Goal: Task Accomplishment & Management: Manage account settings

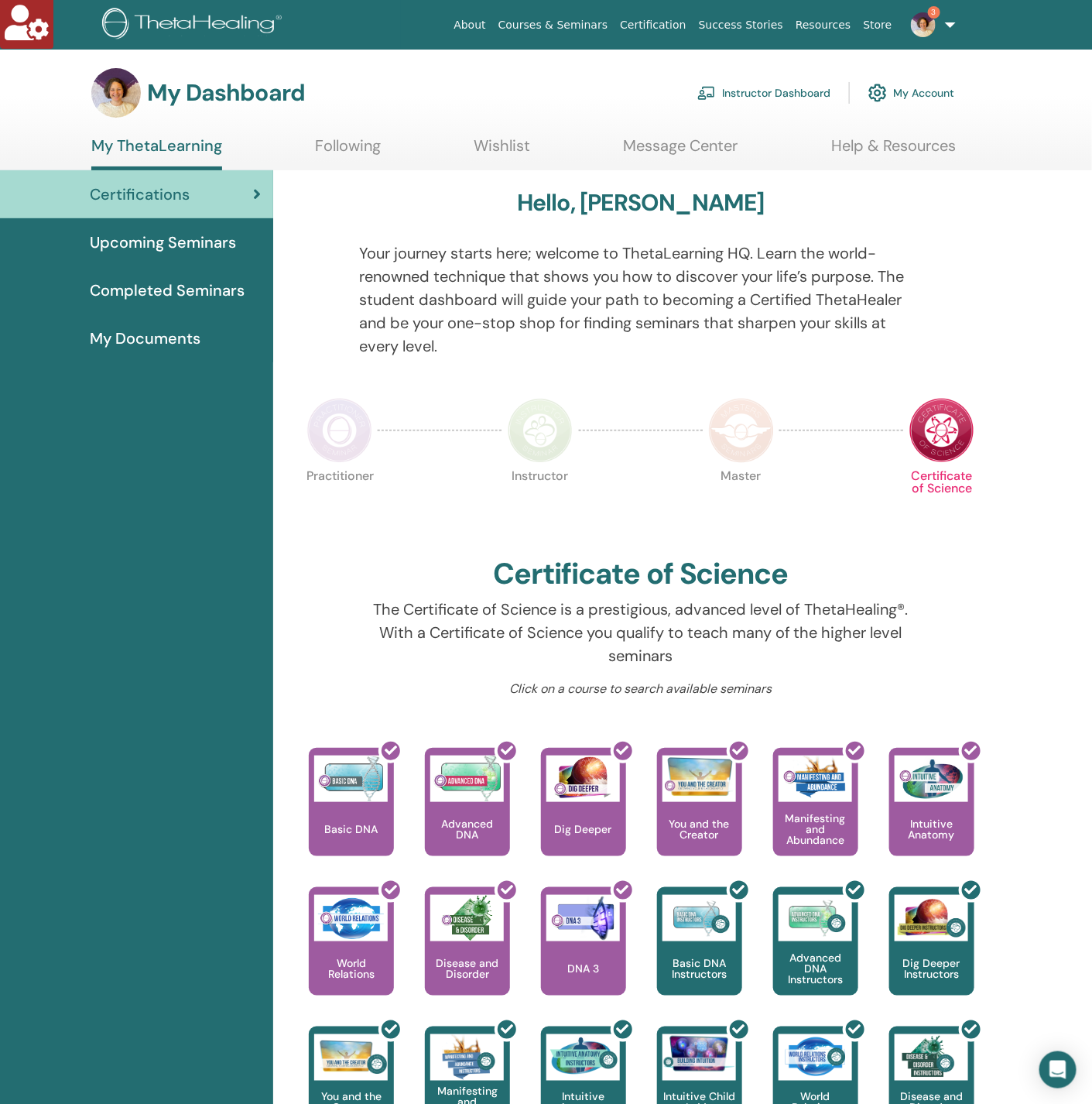
click at [767, 93] on link "Instructor Dashboard" at bounding box center [764, 92] width 133 height 34
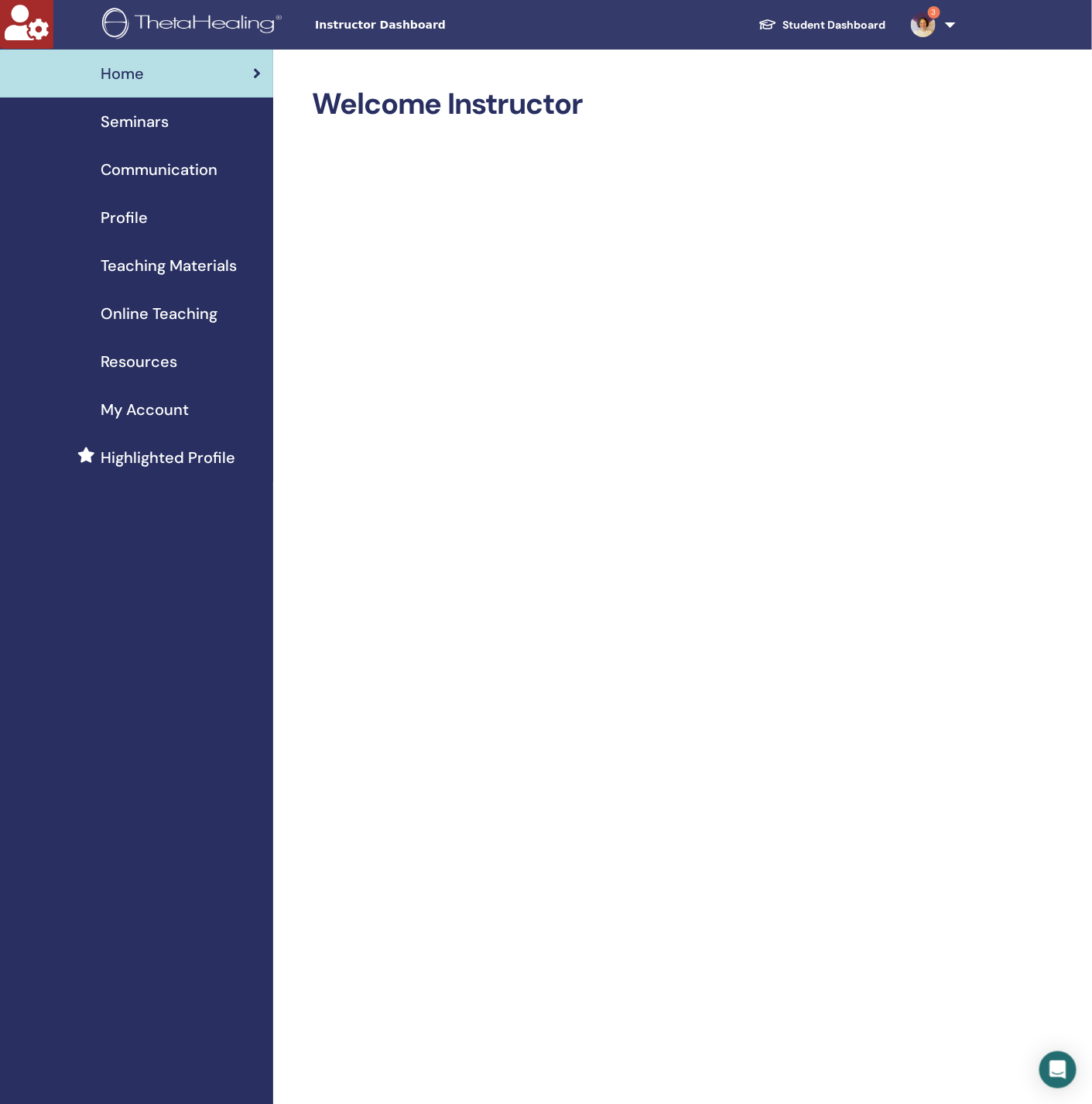
click at [145, 118] on span "Seminars" at bounding box center [134, 121] width 68 height 24
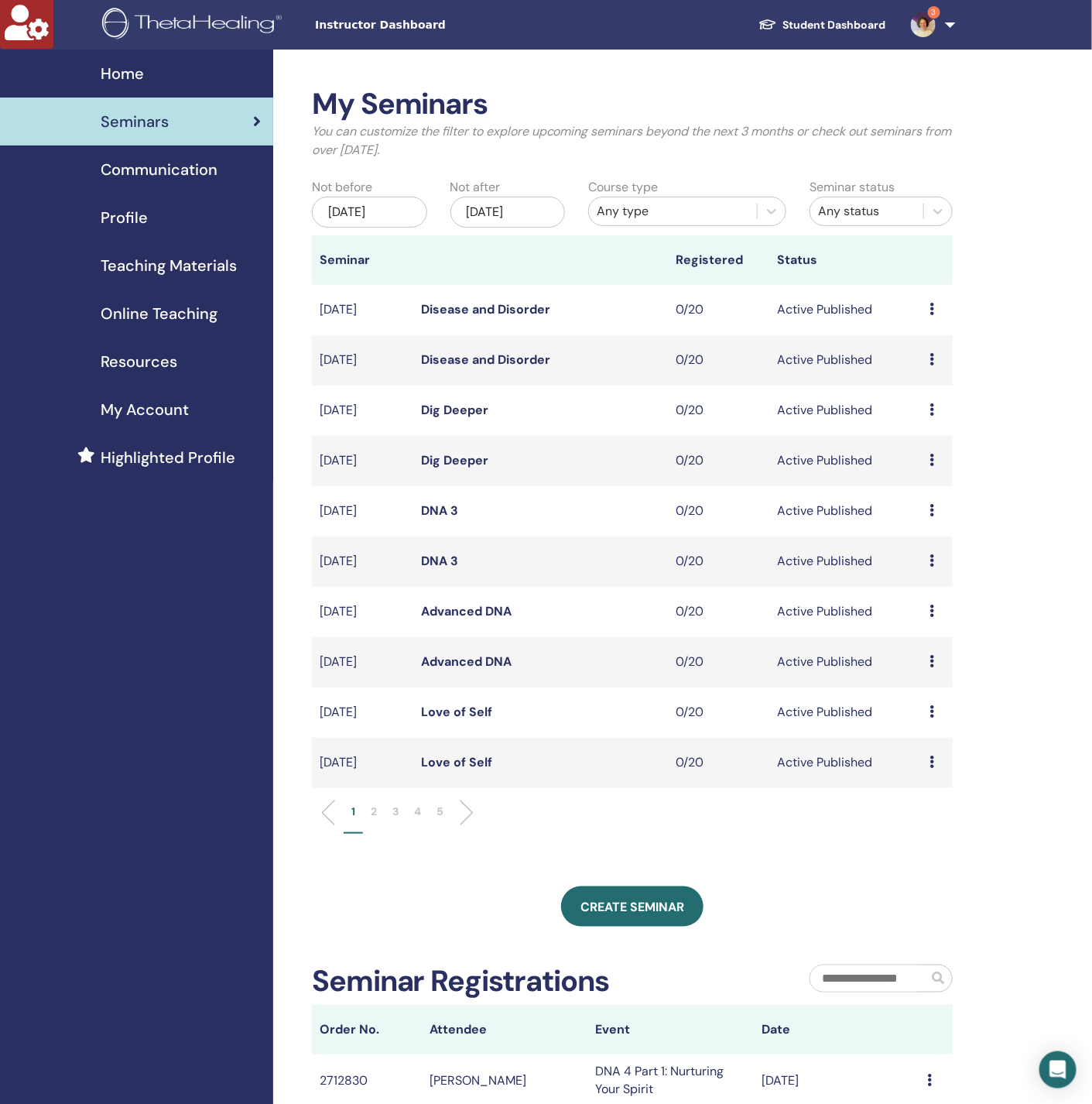
click at [512, 207] on div "Nov/29, 2025" at bounding box center [508, 212] width 115 height 31
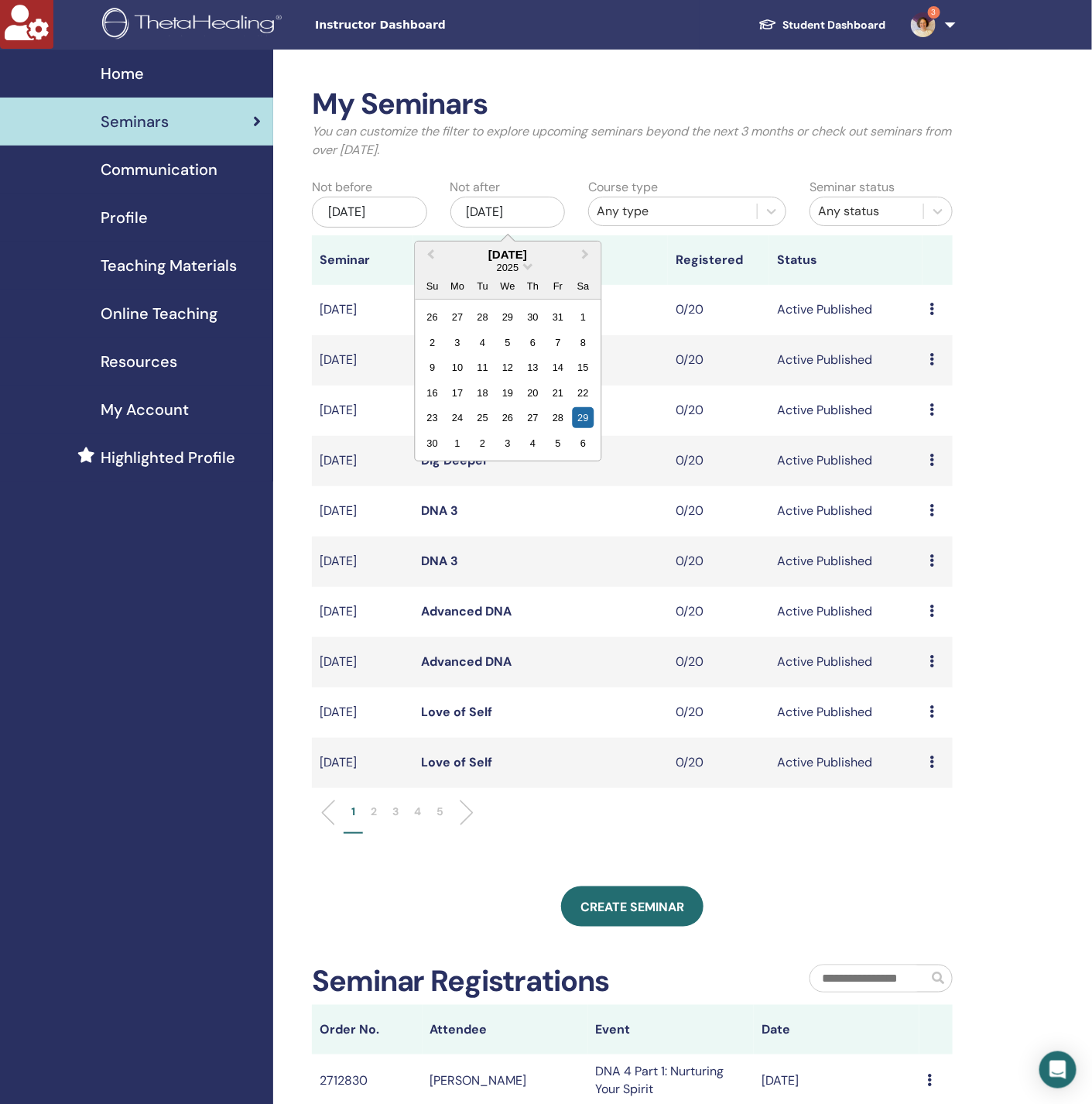
click at [512, 207] on div "Nov/29, 2025" at bounding box center [508, 212] width 115 height 31
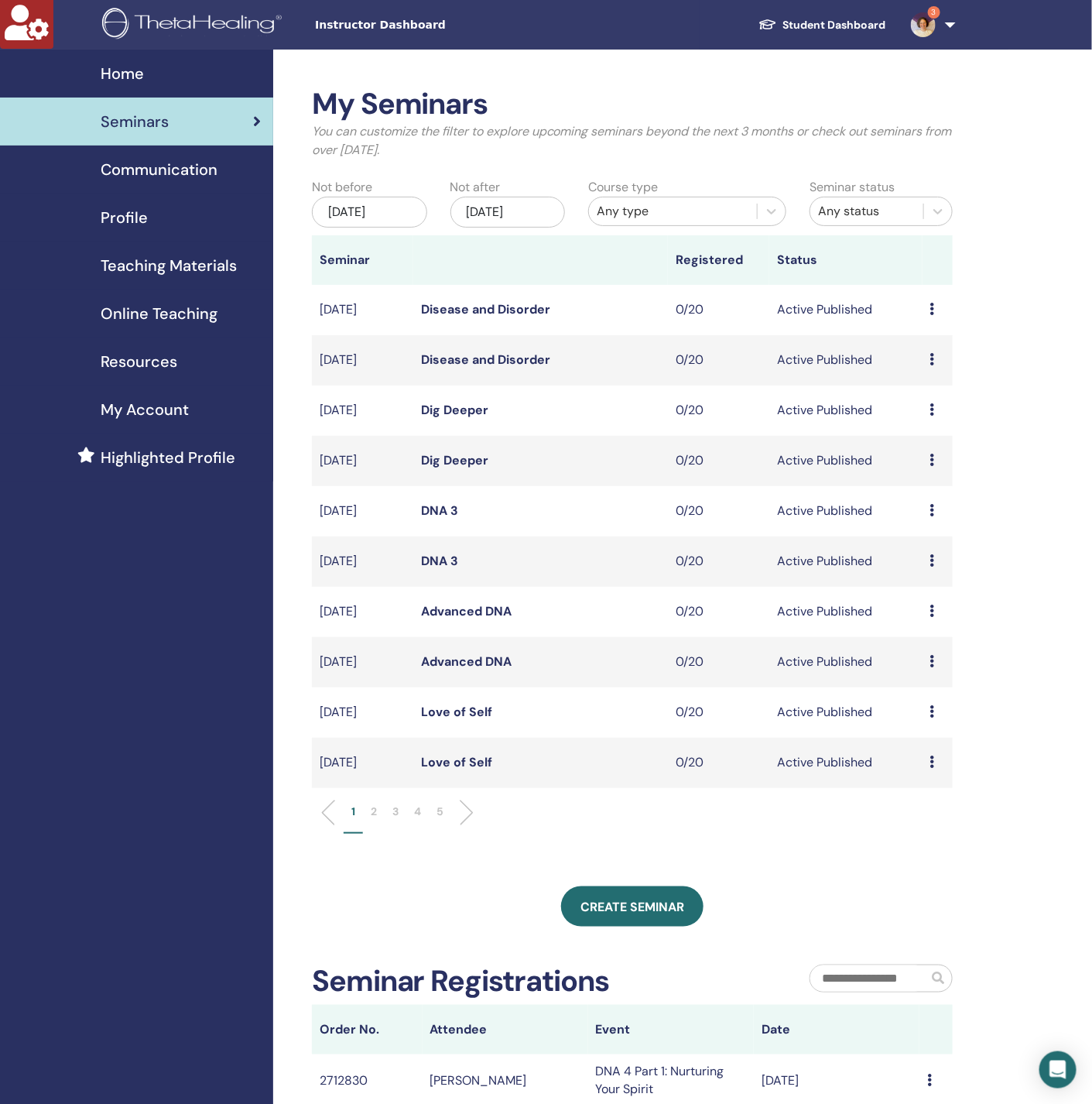
click at [602, 818] on ul "1 2 3 4 5" at bounding box center [632, 818] width 614 height 31
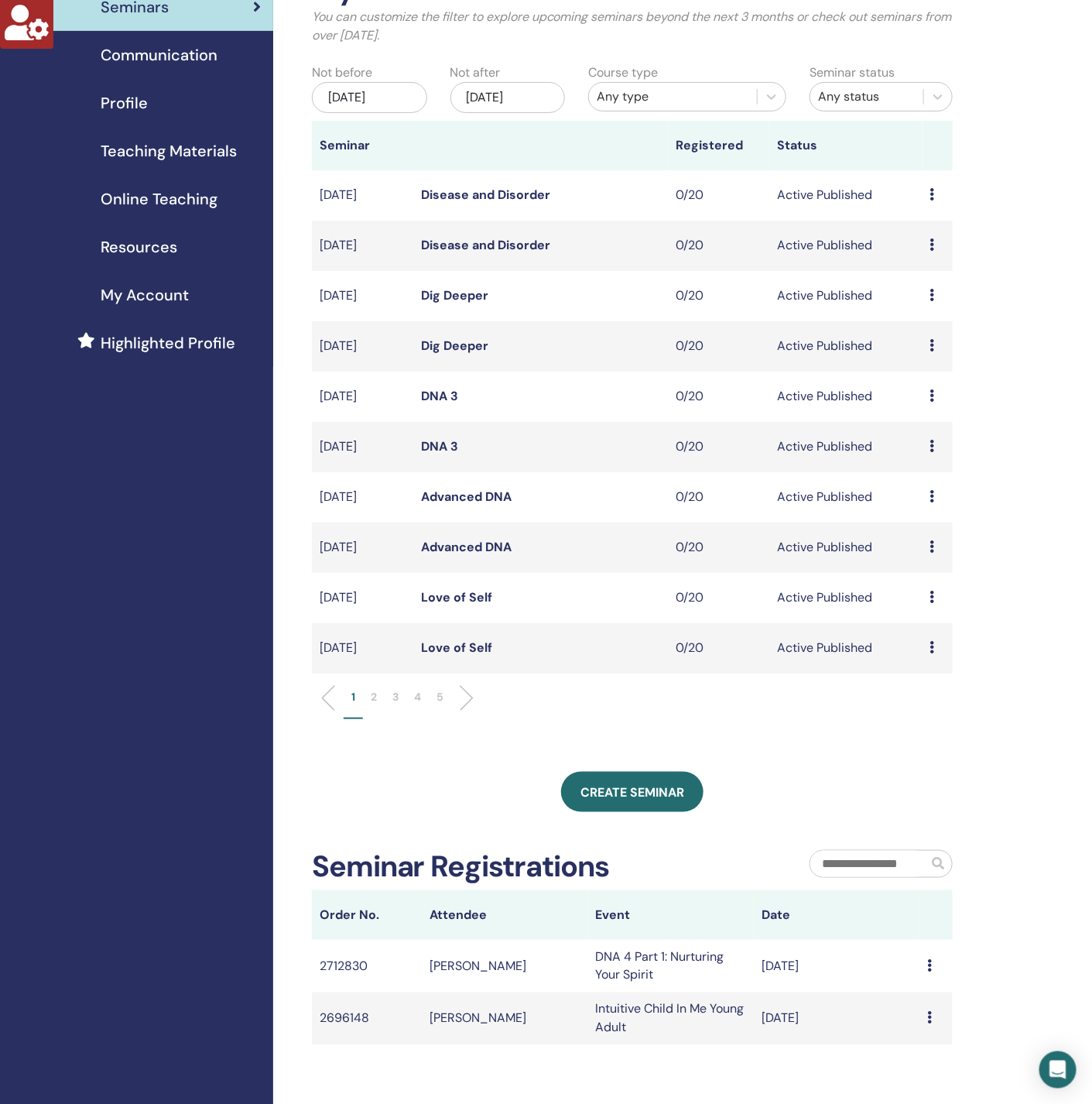
scroll to position [116, 0]
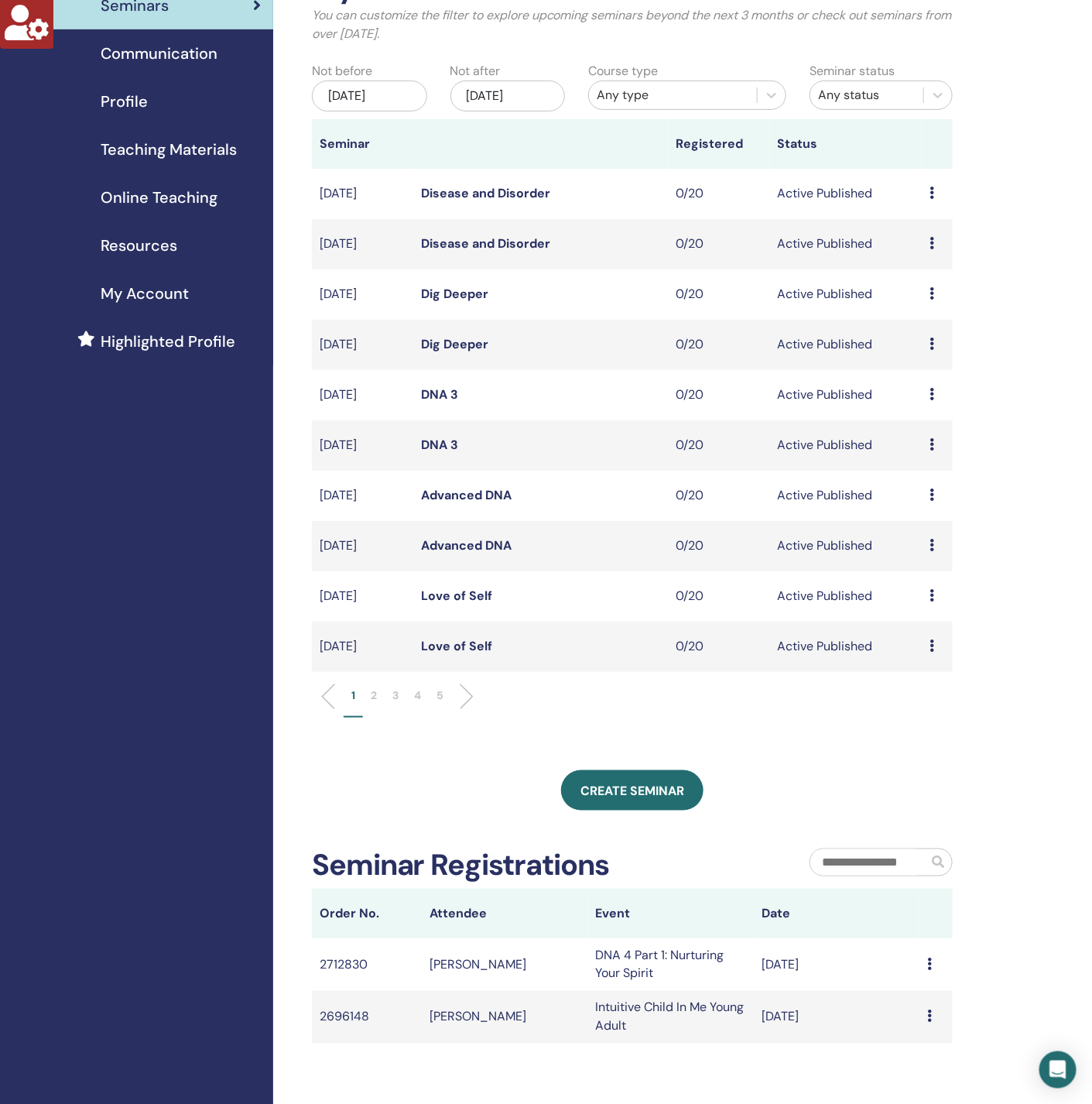
click at [367, 702] on li "2" at bounding box center [374, 702] width 22 height 31
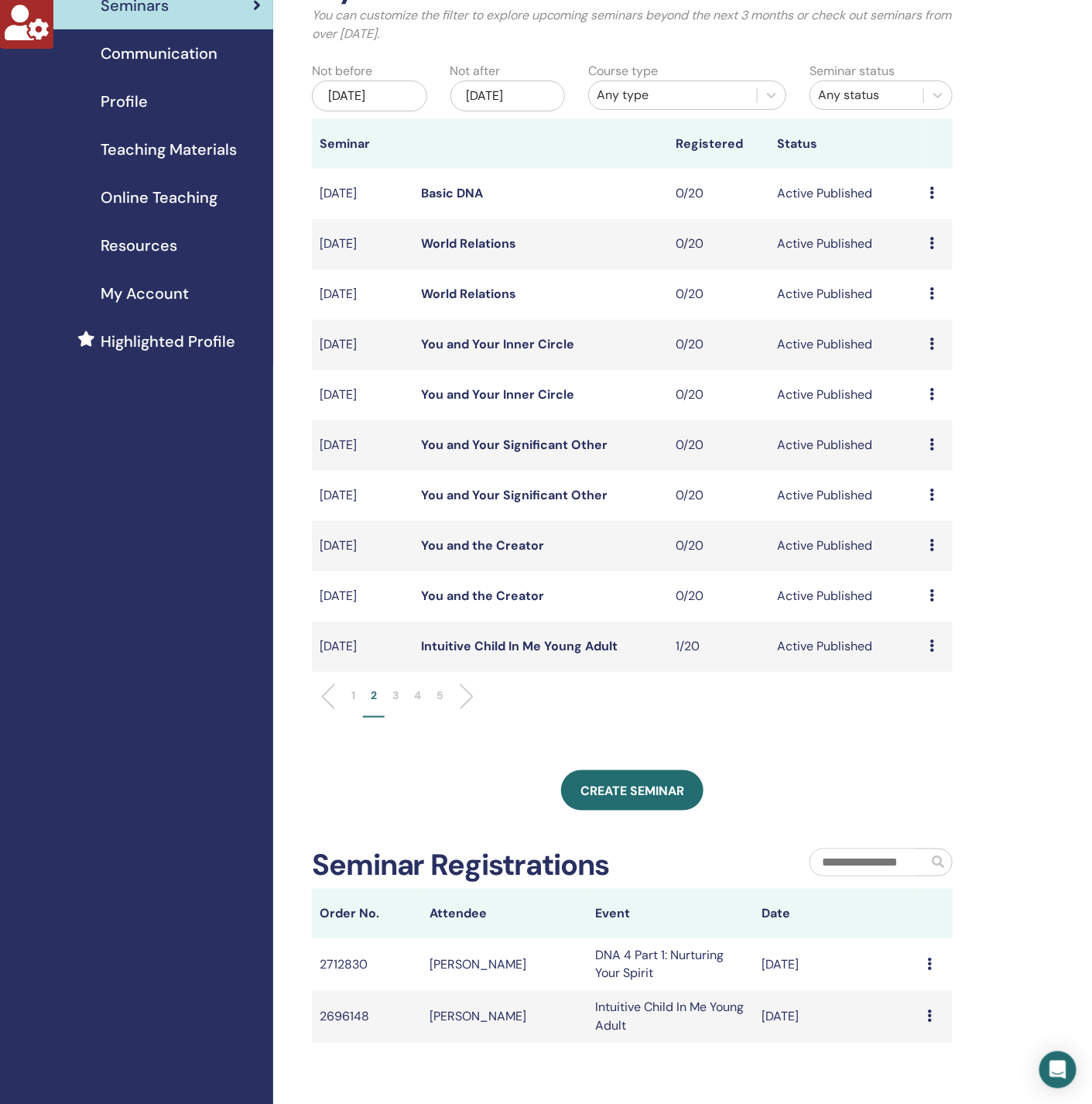
click at [395, 690] on p "3" at bounding box center [396, 695] width 6 height 16
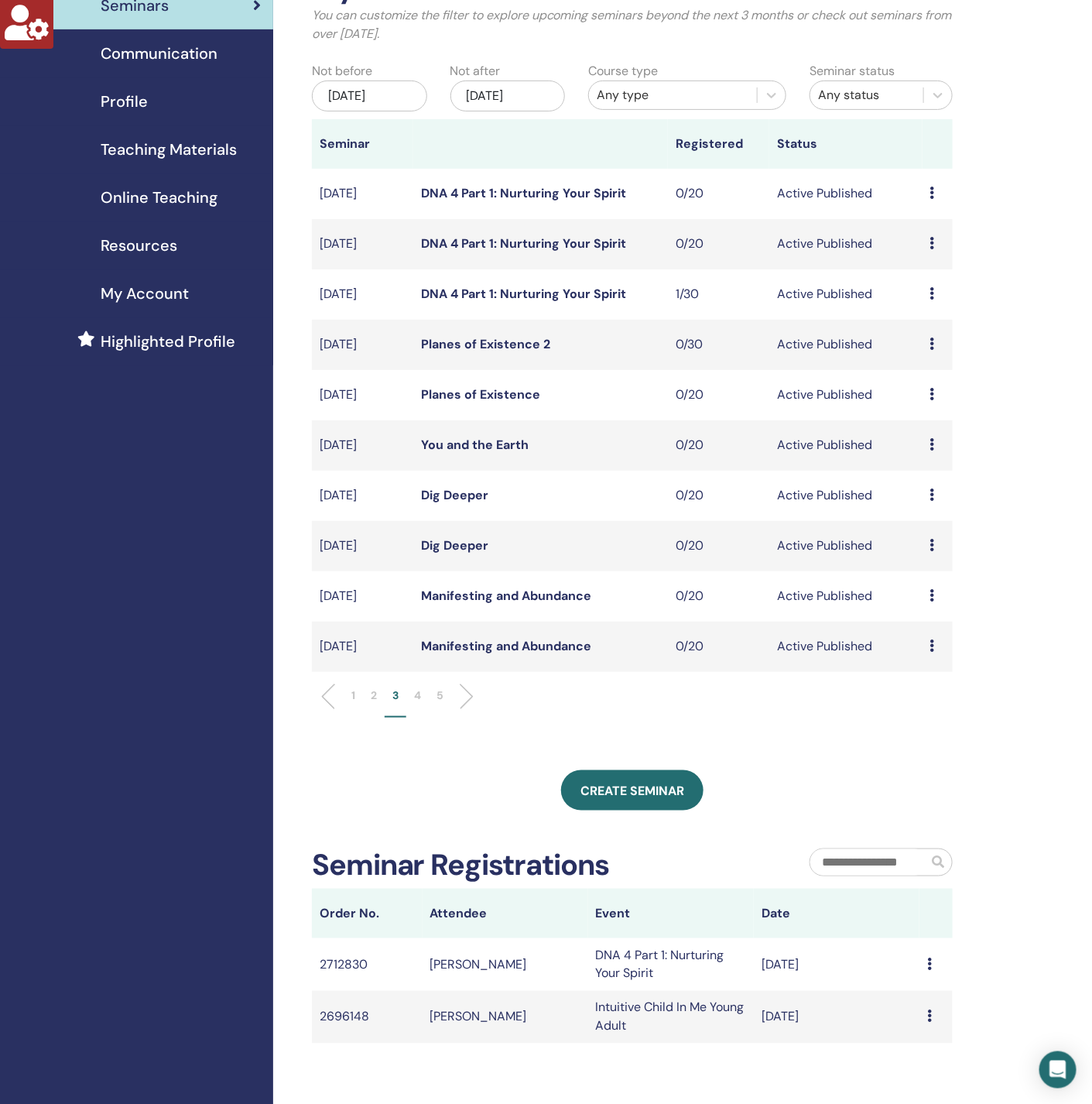
click at [481, 239] on link "DNA 4 Part 1: Nurturing Your Spirit" at bounding box center [523, 243] width 205 height 16
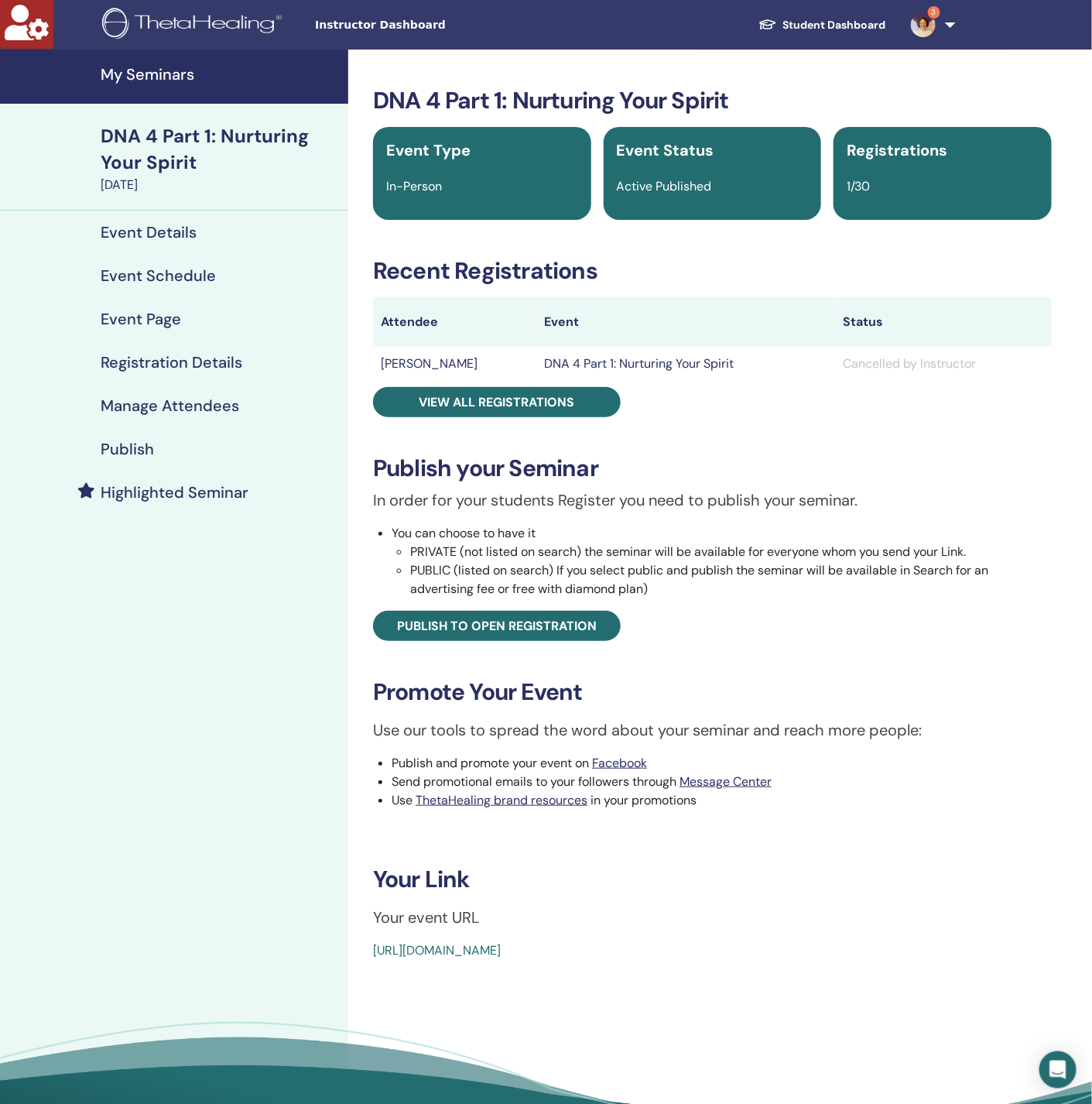
click at [198, 353] on h4 "Registration Details" at bounding box center [171, 362] width 142 height 19
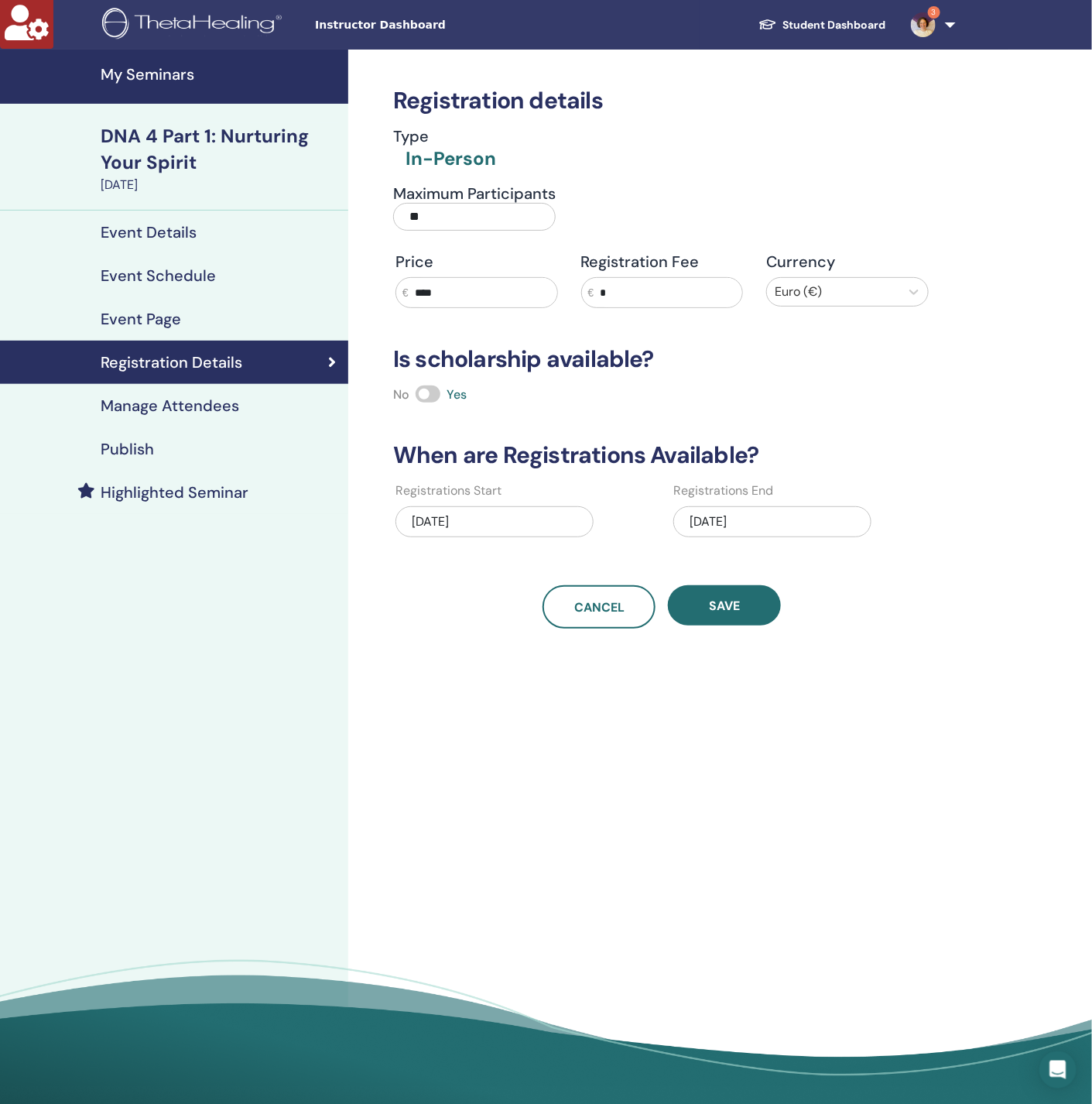
click at [188, 275] on h4 "Event Schedule" at bounding box center [157, 276] width 115 height 19
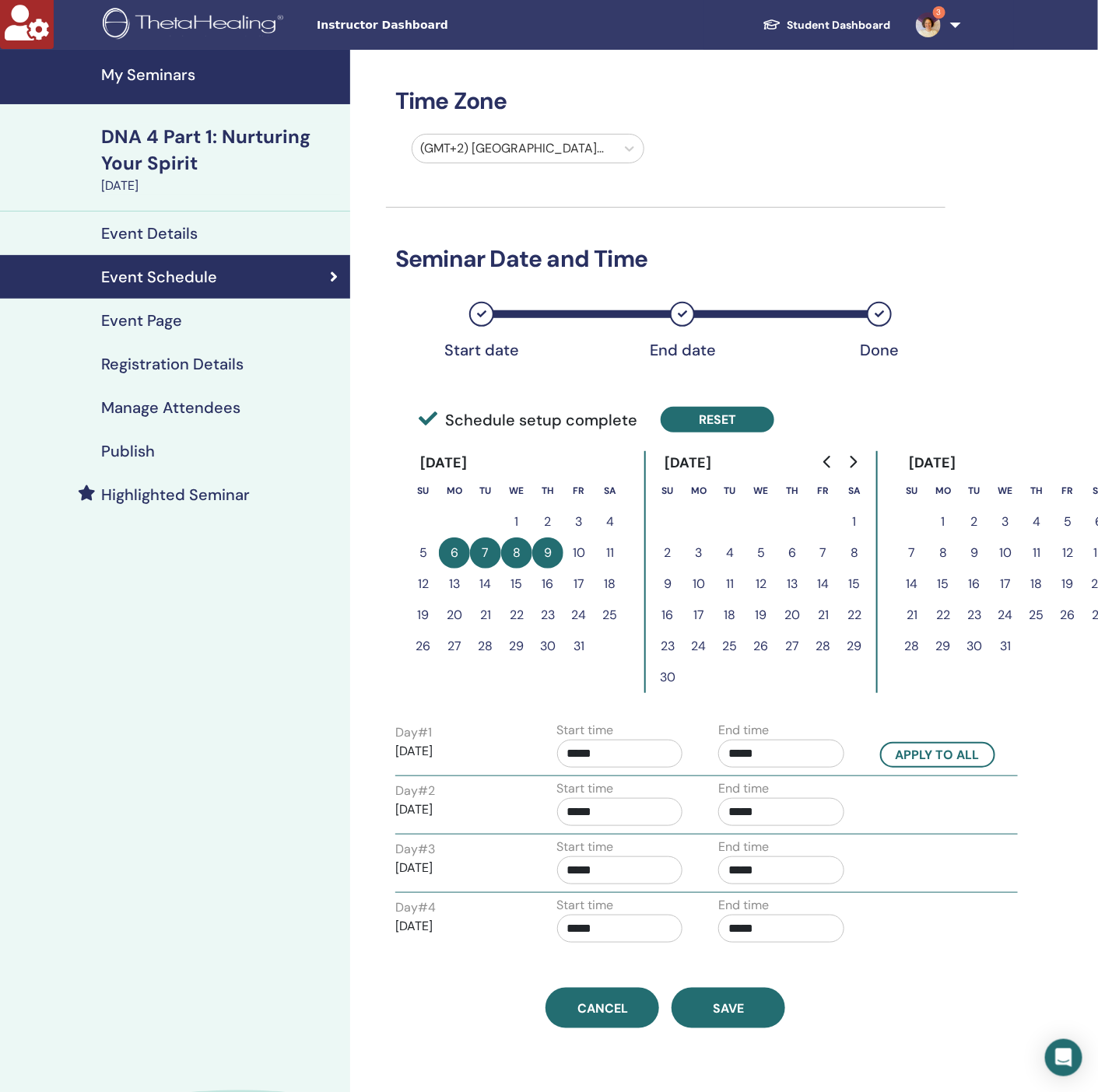
click at [754, 409] on button "Reset" at bounding box center [718, 420] width 113 height 26
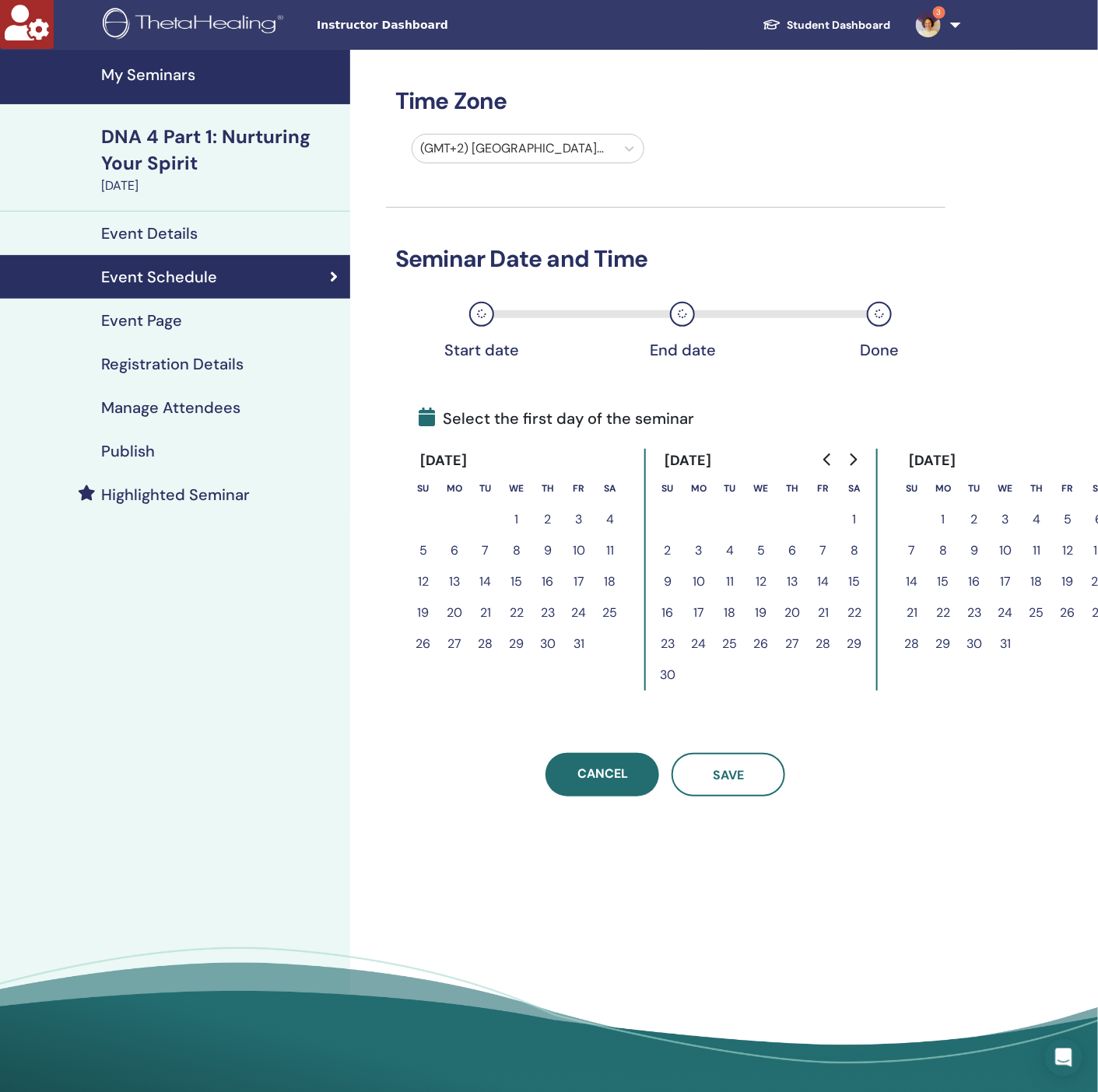
click at [579, 550] on button "10" at bounding box center [579, 551] width 32 height 31
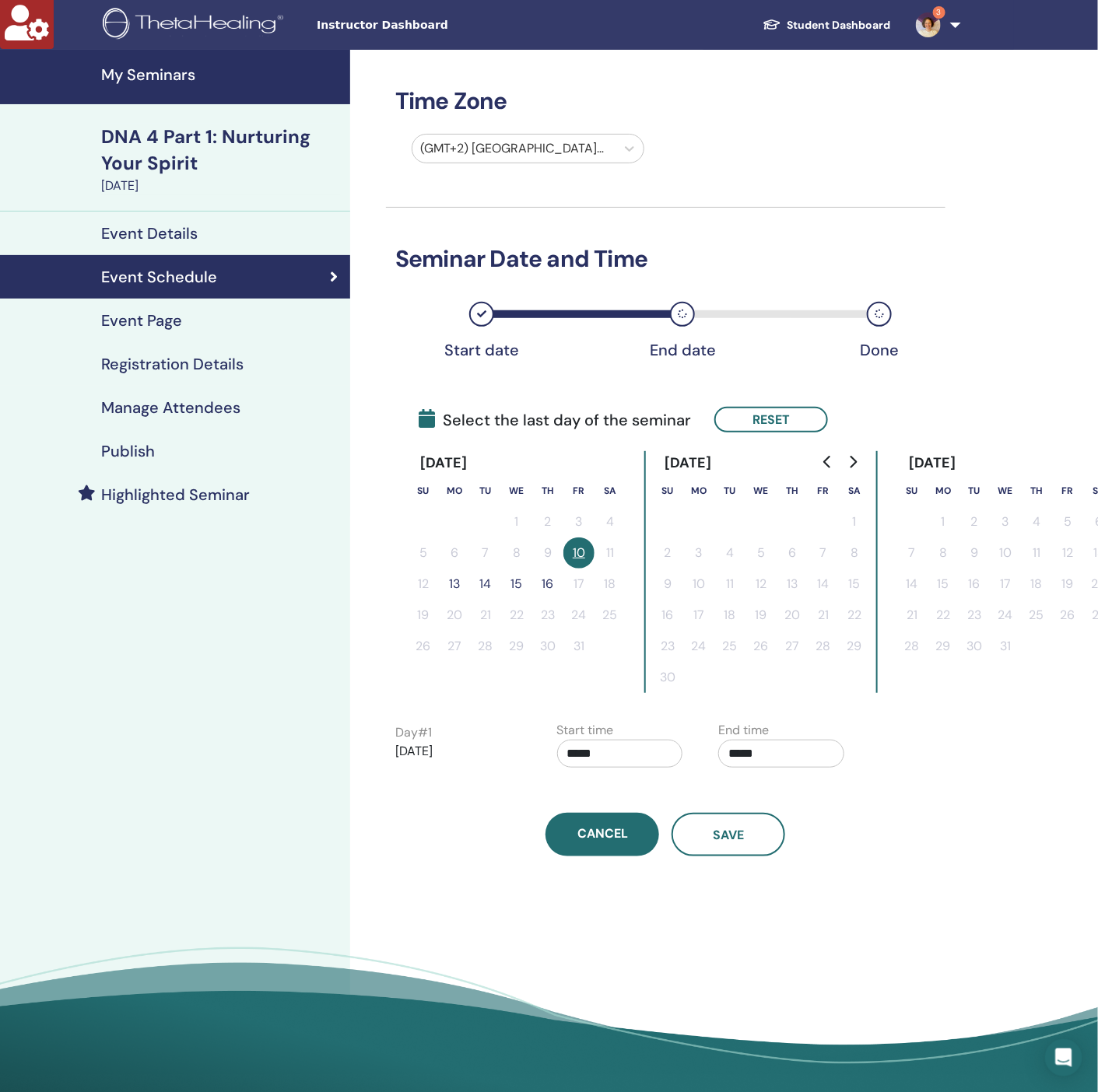
click at [454, 581] on button "13" at bounding box center [454, 584] width 32 height 31
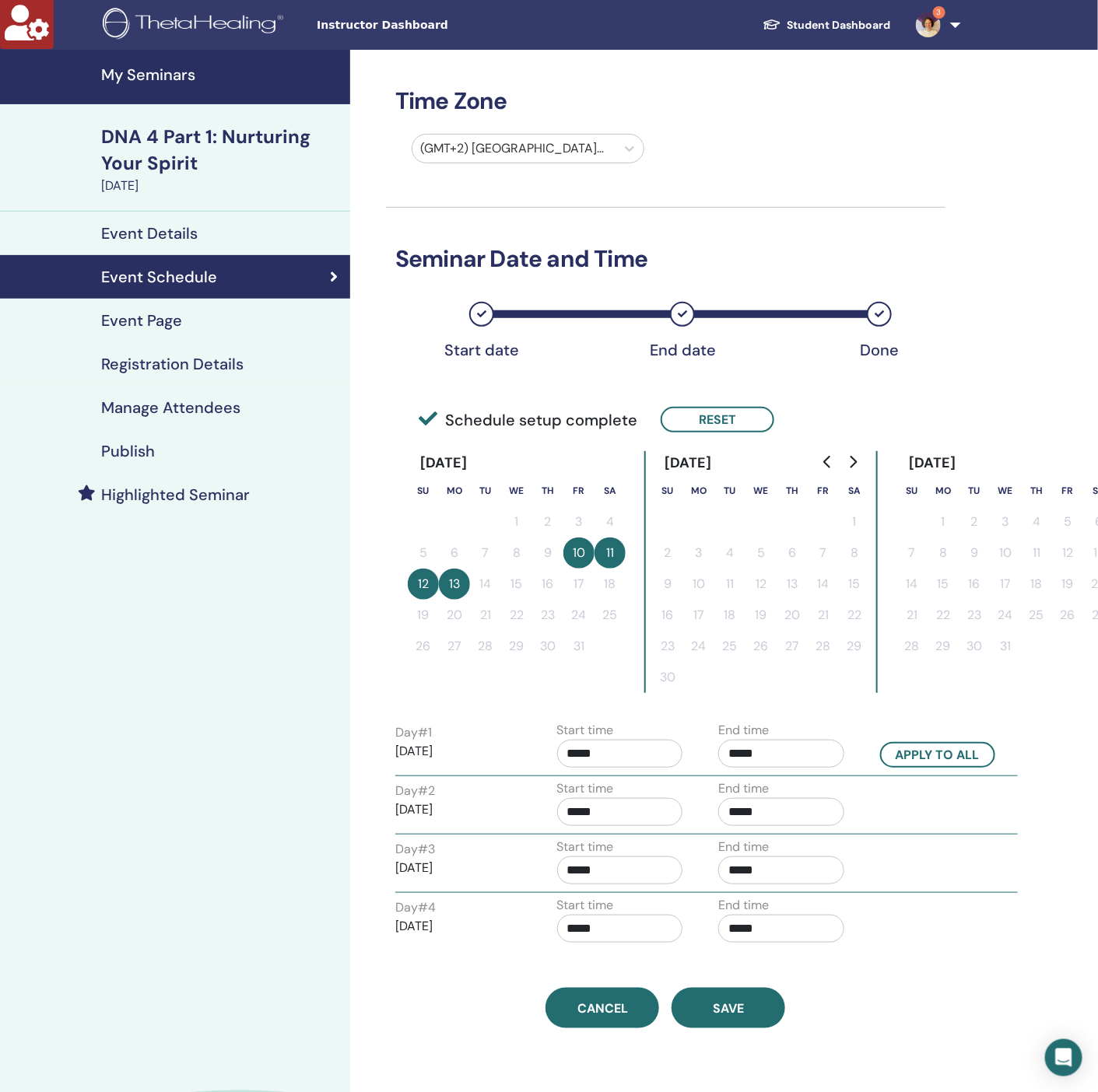
click at [805, 753] on input "*****" at bounding box center [781, 753] width 126 height 28
click at [800, 784] on span "▲" at bounding box center [798, 794] width 32 height 31
click at [836, 790] on span "▲" at bounding box center [833, 794] width 32 height 31
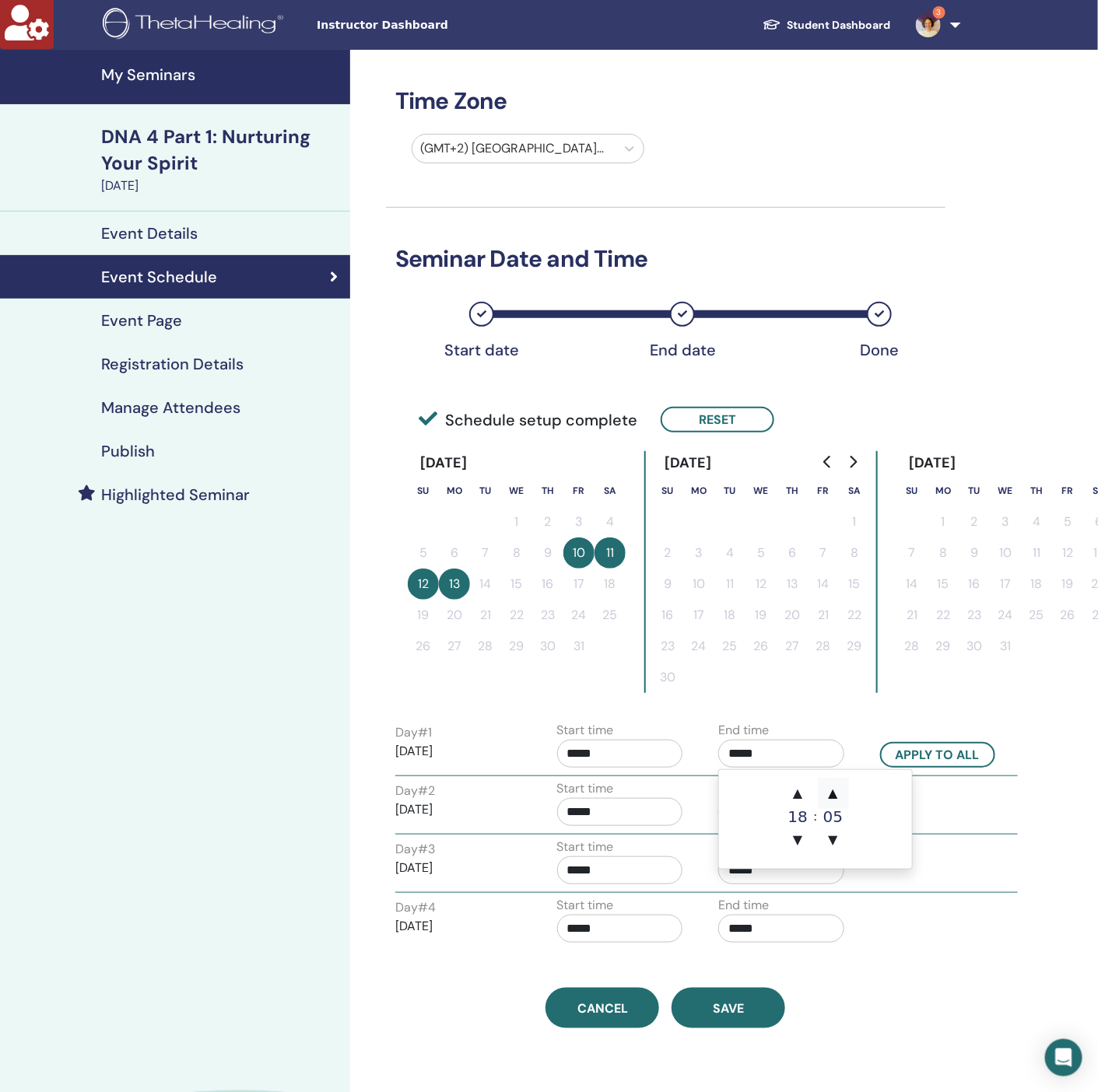
click at [836, 790] on span "▲" at bounding box center [833, 794] width 32 height 31
click at [832, 838] on span "▼" at bounding box center [833, 840] width 32 height 31
type input "*****"
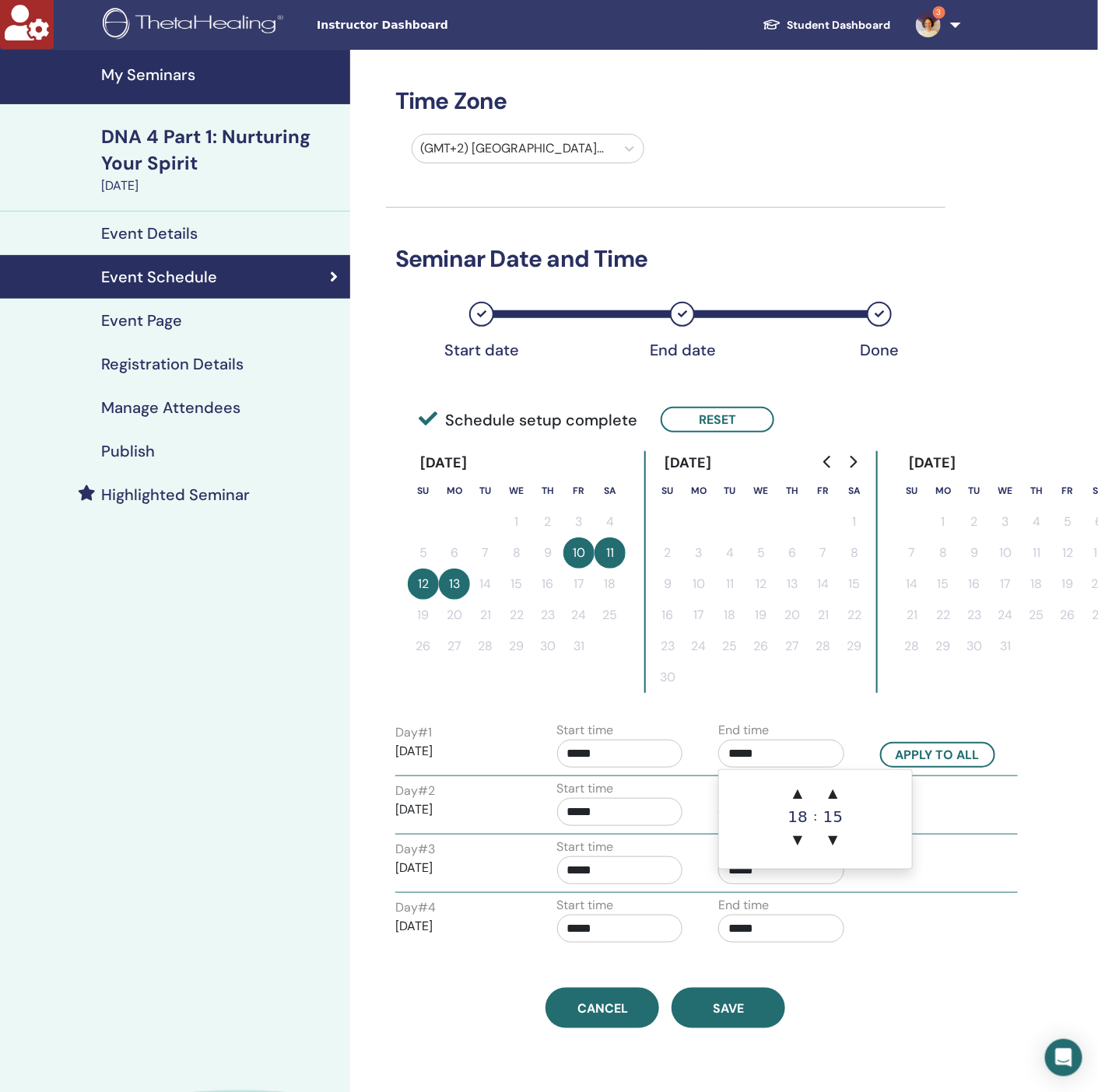
click at [633, 764] on input "*****" at bounding box center [620, 753] width 126 height 28
click at [636, 796] on span "▲" at bounding box center [636, 794] width 32 height 31
click at [636, 841] on span "▼" at bounding box center [636, 840] width 32 height 31
type input "*****"
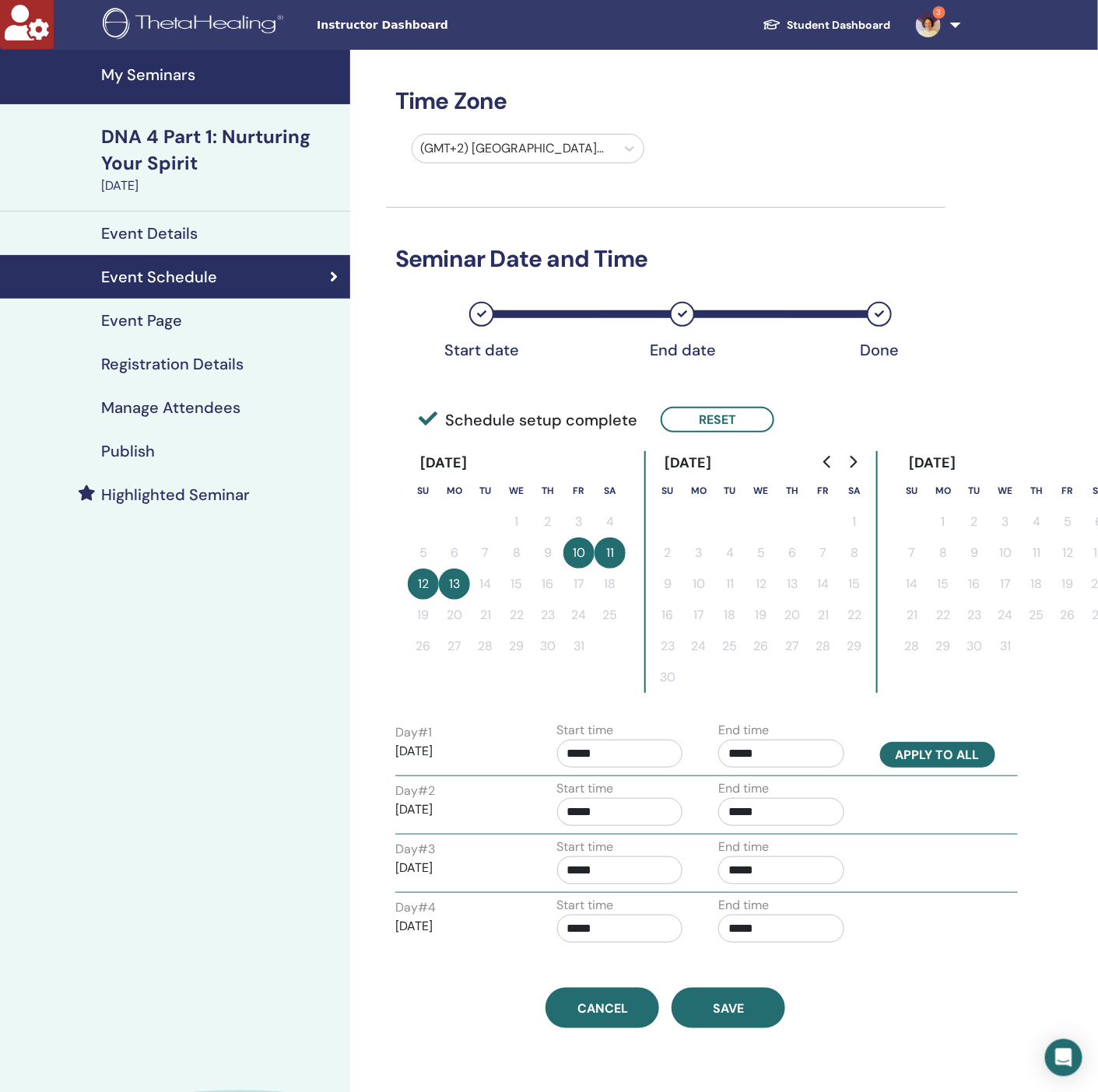
click at [934, 761] on button "Apply to all" at bounding box center [937, 754] width 115 height 26
type input "*****"
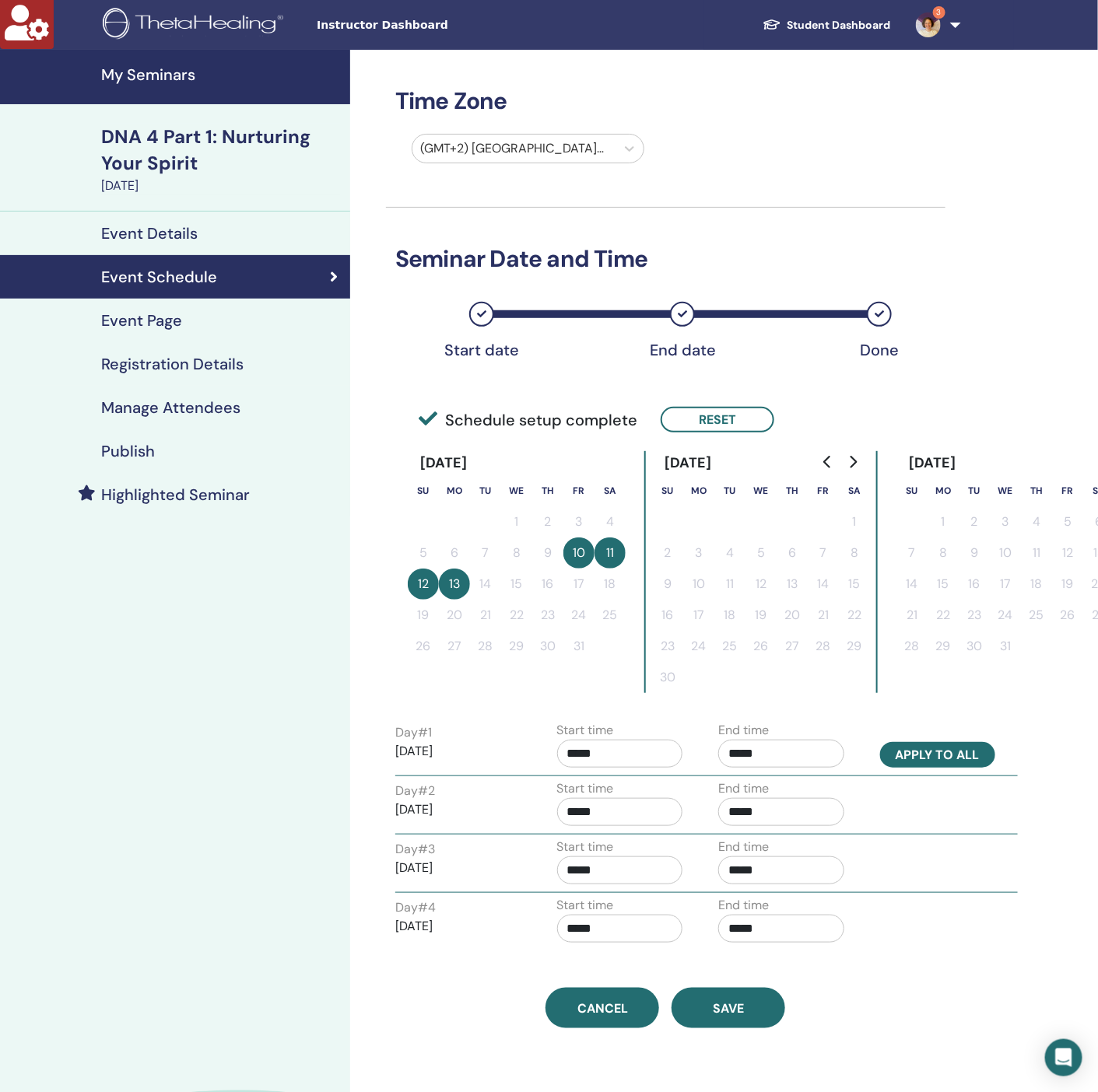
type input "*****"
click at [740, 1011] on span "Save" at bounding box center [729, 1008] width 32 height 17
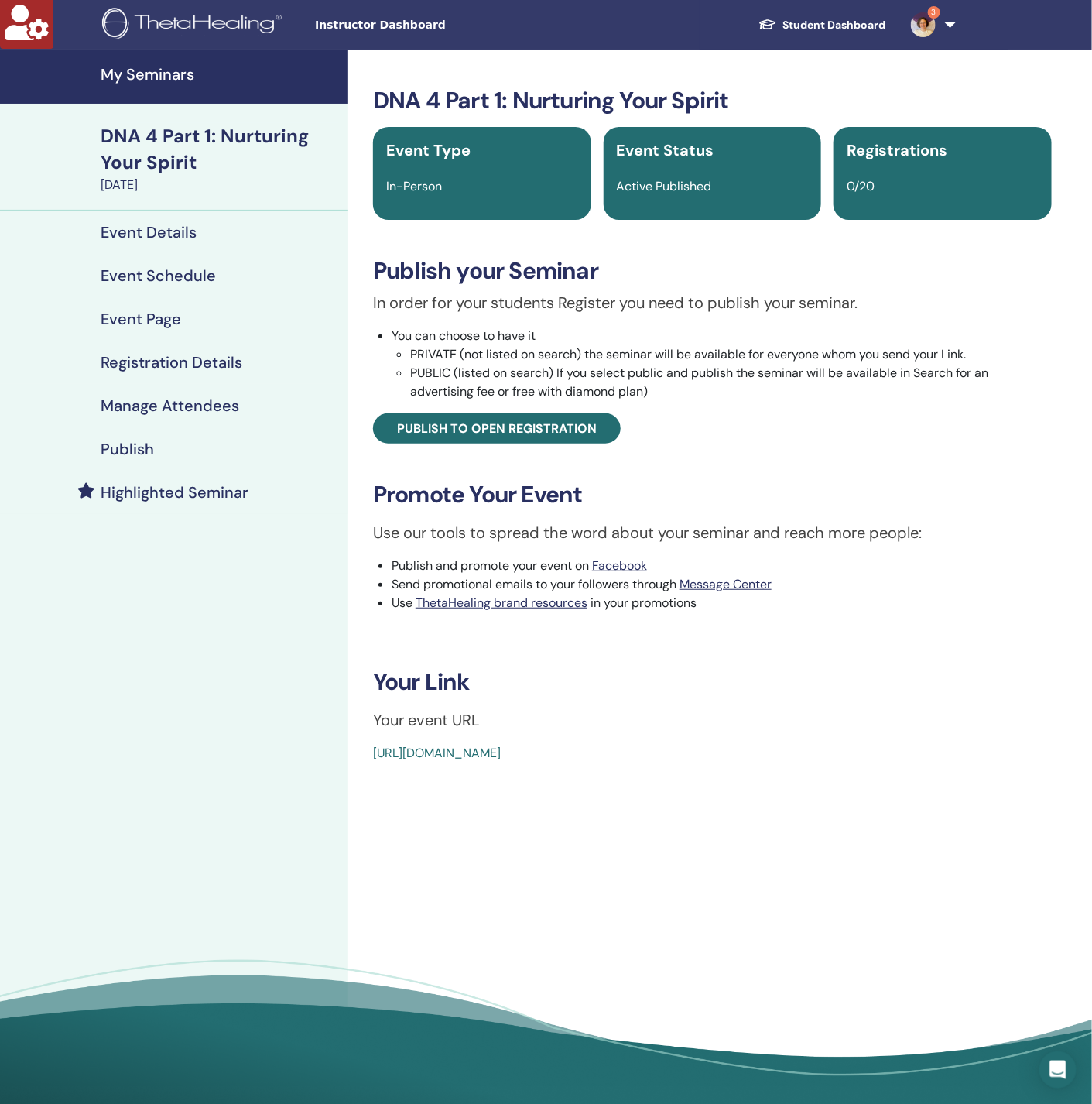
click at [131, 284] on h4 "Event Schedule" at bounding box center [157, 276] width 115 height 19
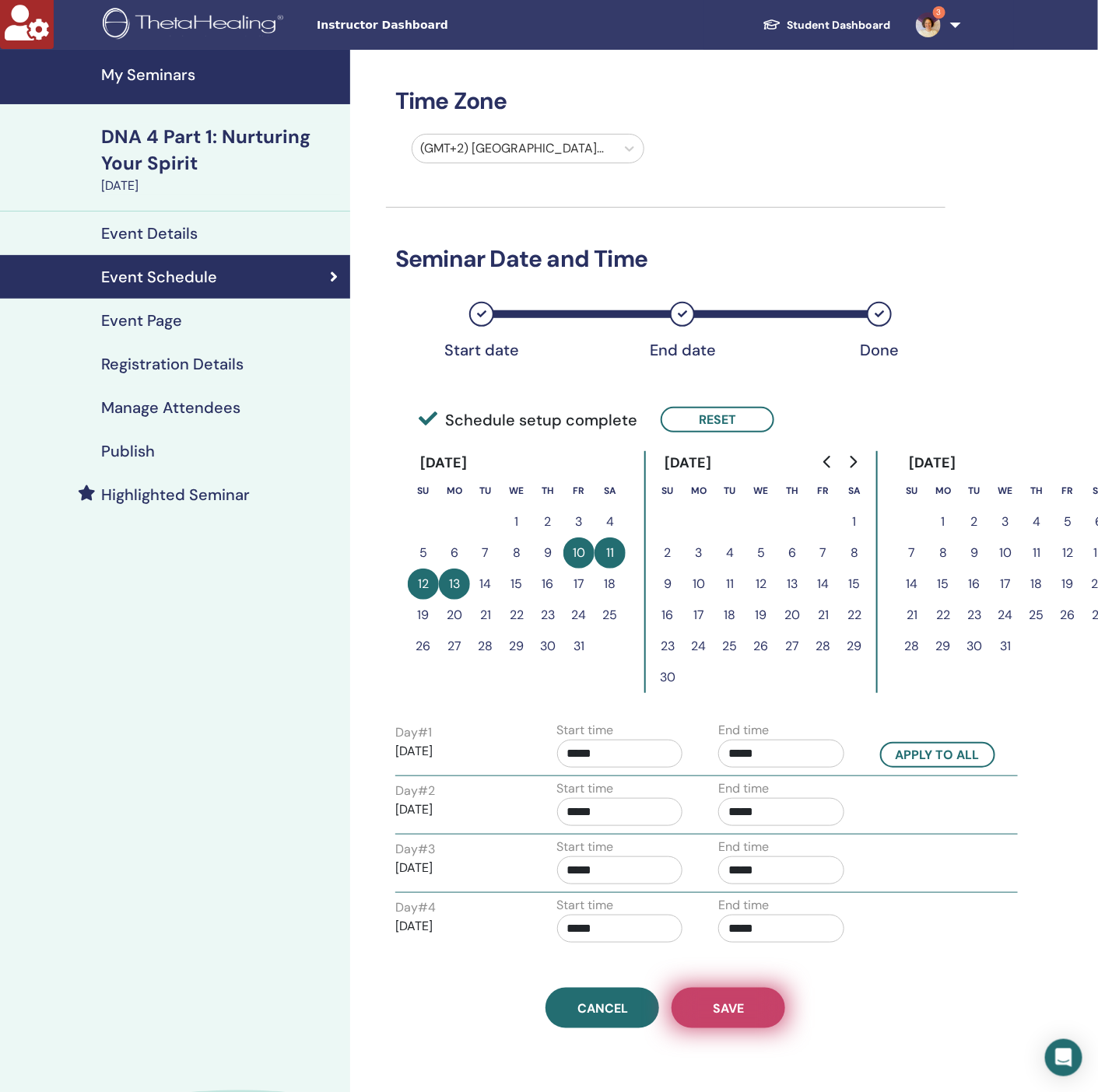
click at [713, 1016] on span "Save" at bounding box center [729, 1008] width 32 height 17
click at [195, 372] on h4 "Registration Details" at bounding box center [172, 364] width 143 height 19
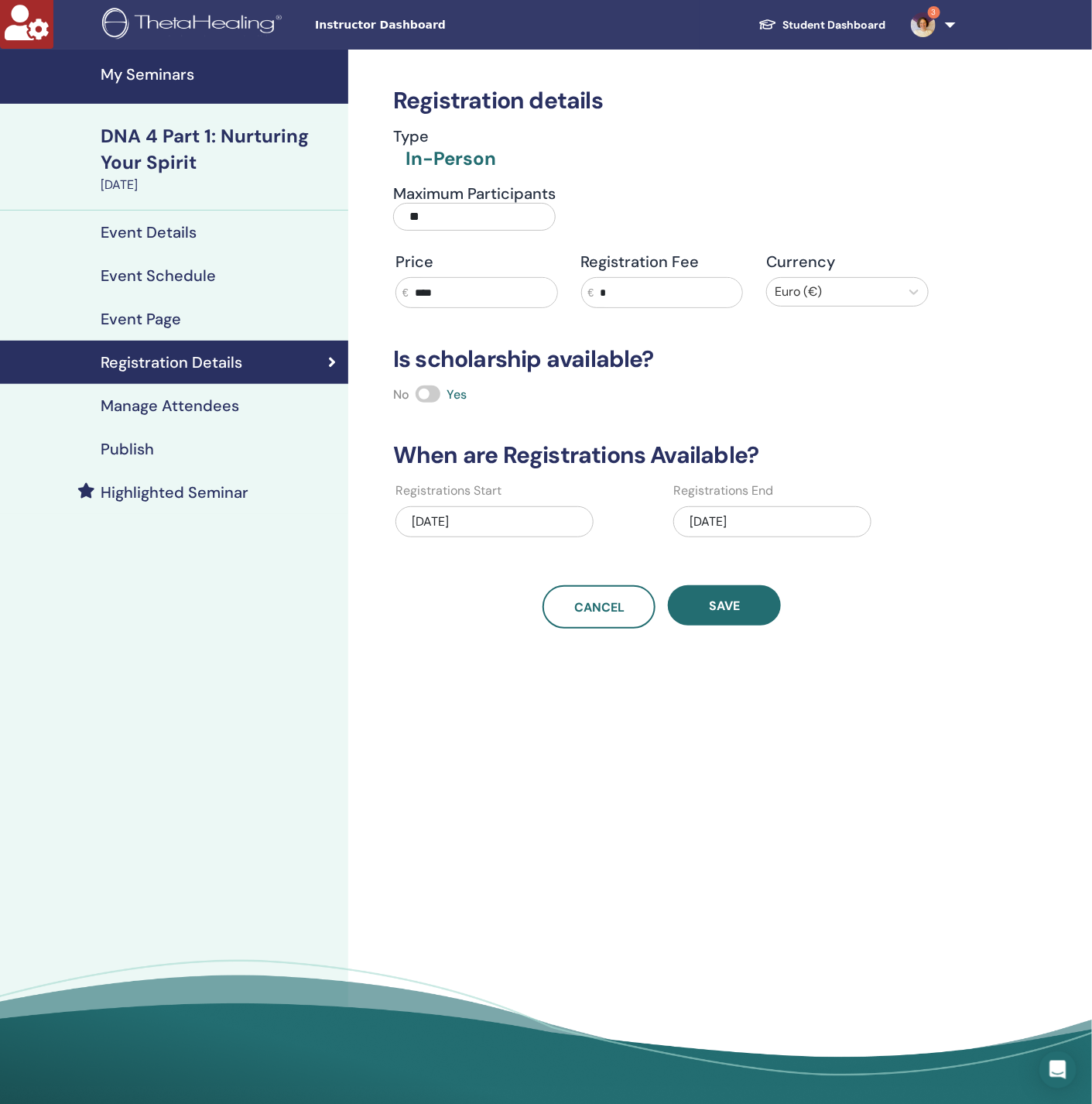
click at [868, 177] on div "Registration details Type In-Person Maximum Participants ** Price € **** Regist…" at bounding box center [662, 338] width 556 height 579
click at [131, 461] on link "Publish" at bounding box center [174, 448] width 348 height 43
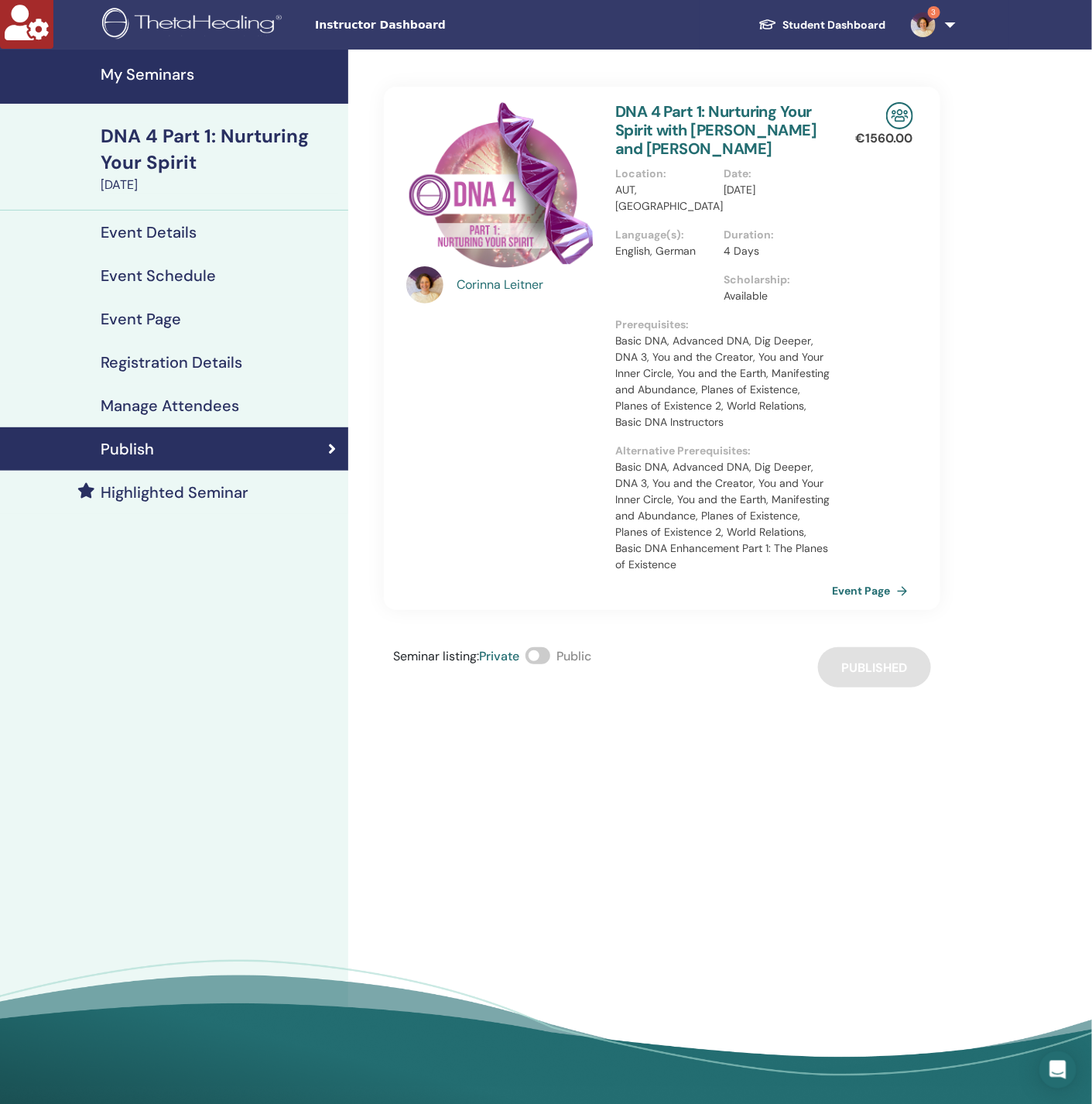
click at [545, 647] on span at bounding box center [538, 656] width 25 height 17
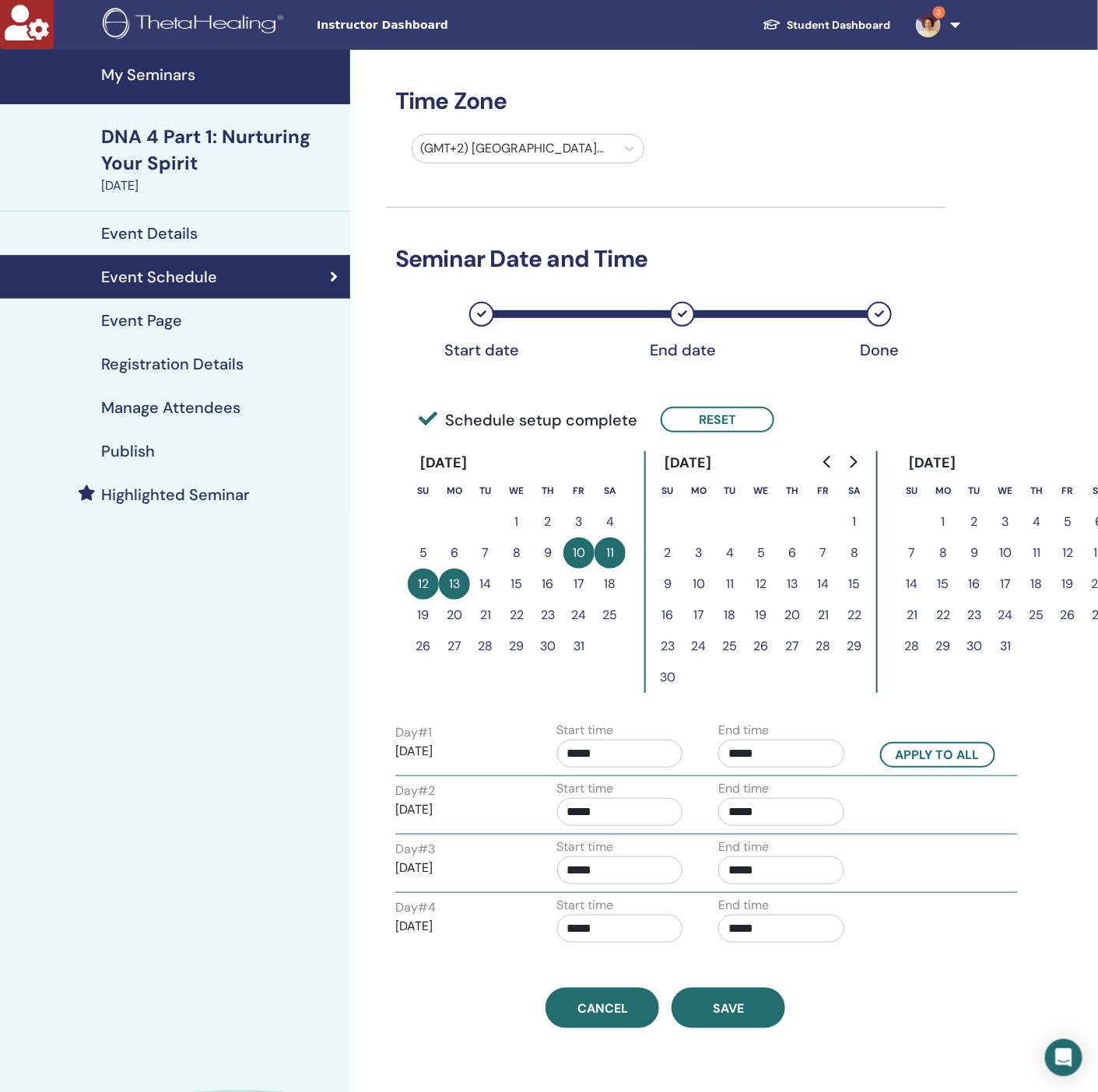
click at [165, 72] on h4 "My Seminars" at bounding box center [221, 75] width 239 height 19
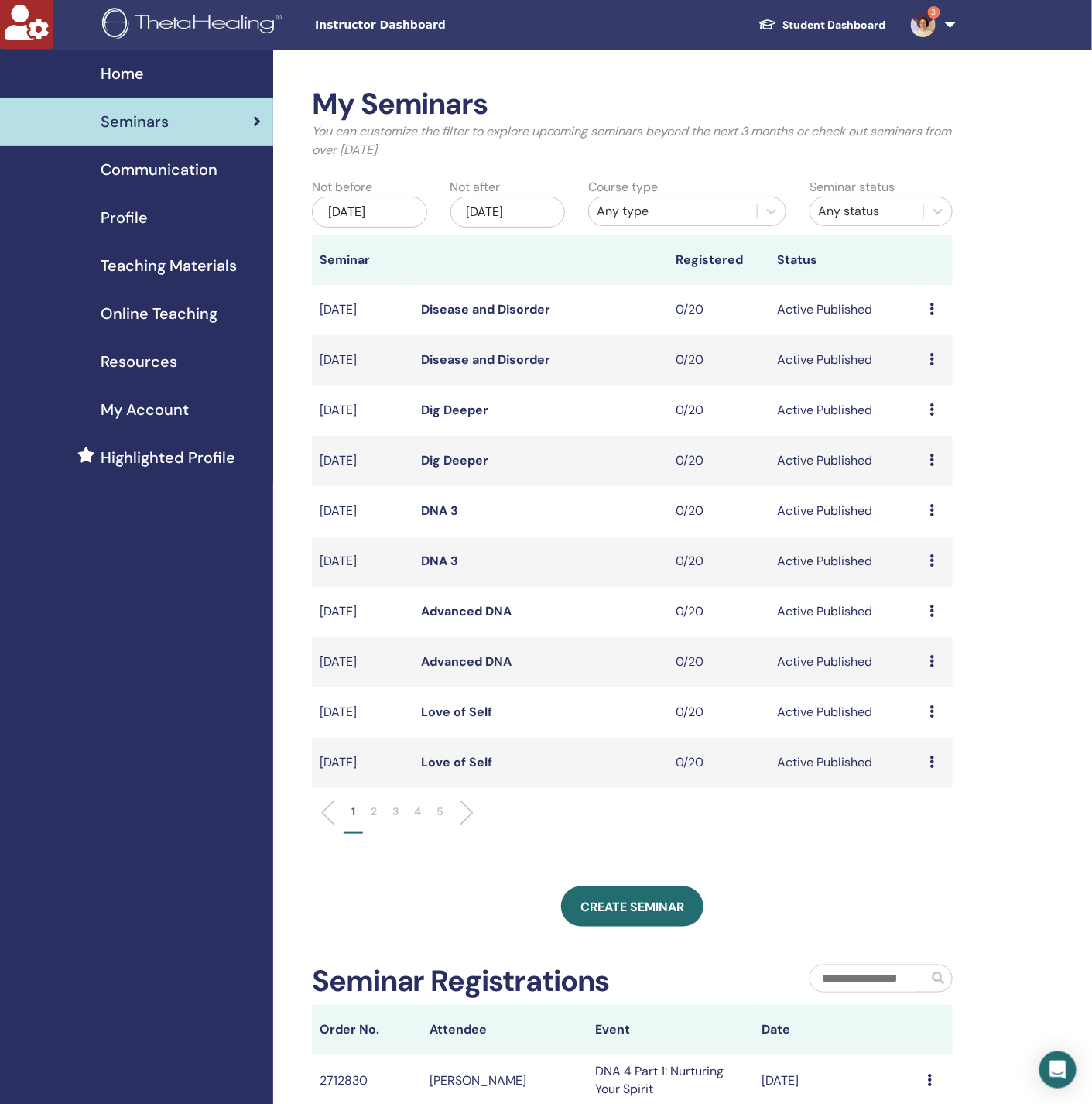
click at [367, 813] on li "2" at bounding box center [374, 818] width 22 height 31
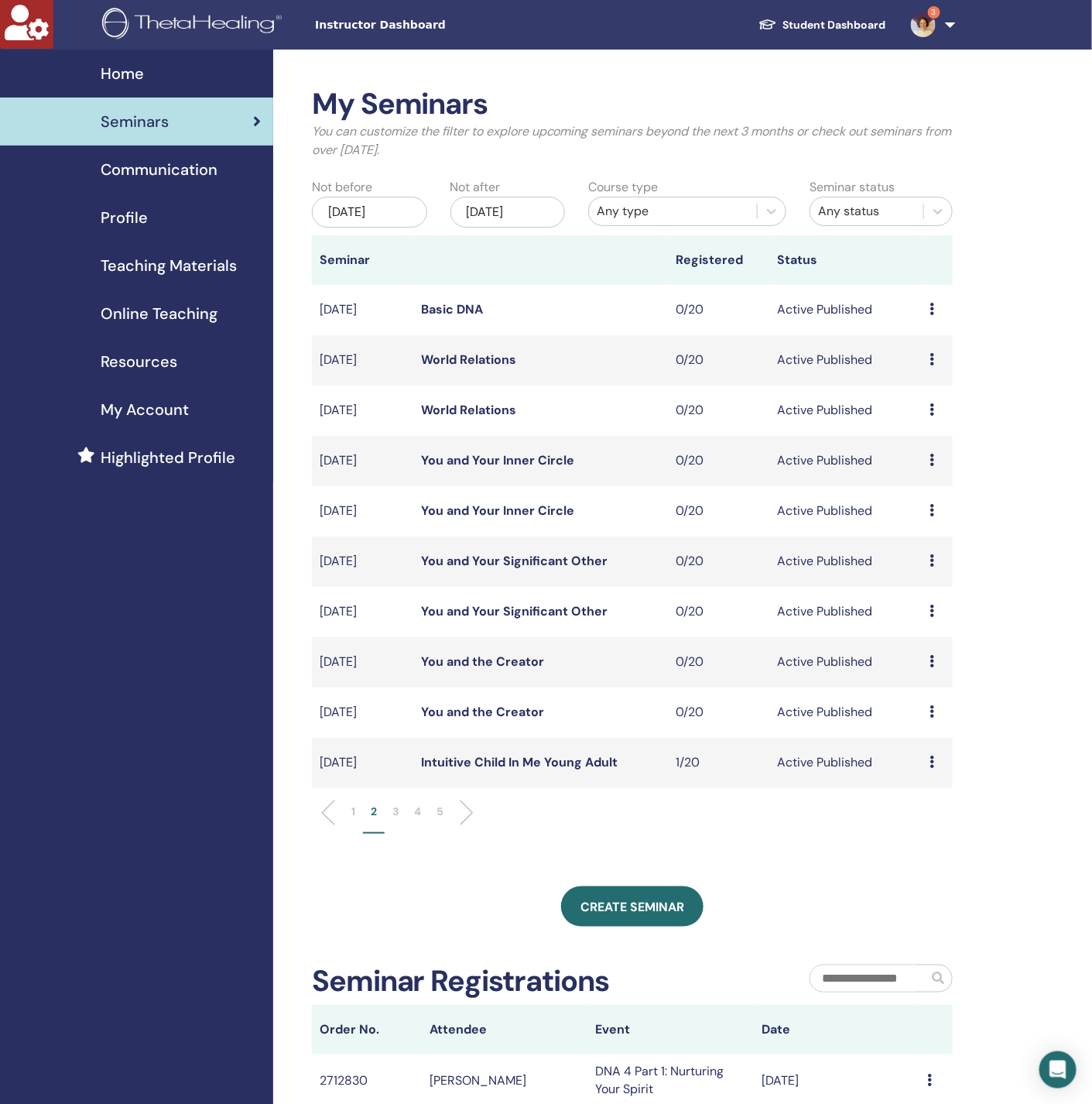
click at [404, 822] on li "3" at bounding box center [396, 818] width 22 height 31
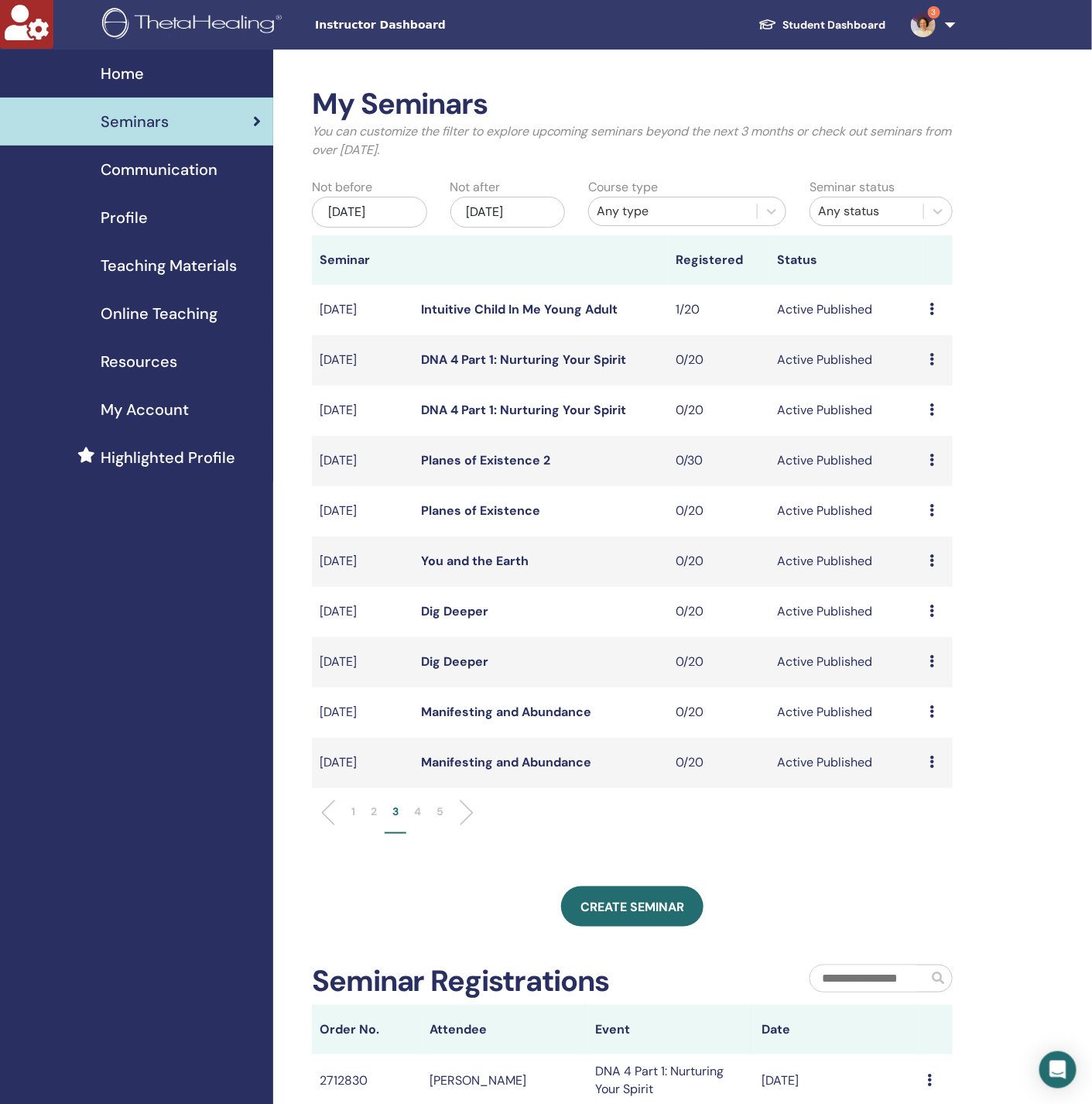
click at [457, 415] on link "DNA 4 Part 1: Nurturing Your Spirit" at bounding box center [523, 410] width 205 height 16
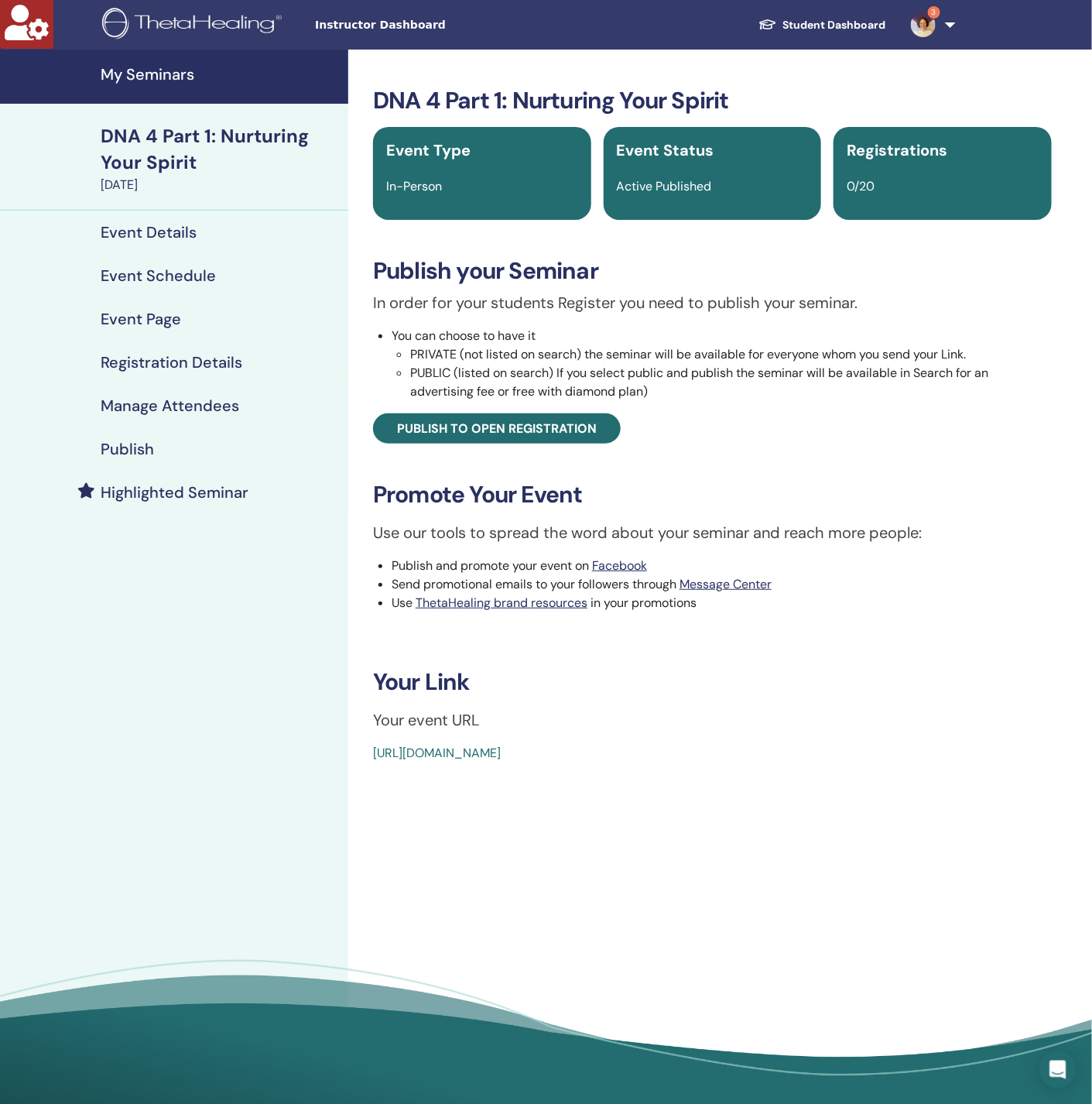
click at [137, 68] on h4 "My Seminars" at bounding box center [219, 74] width 238 height 19
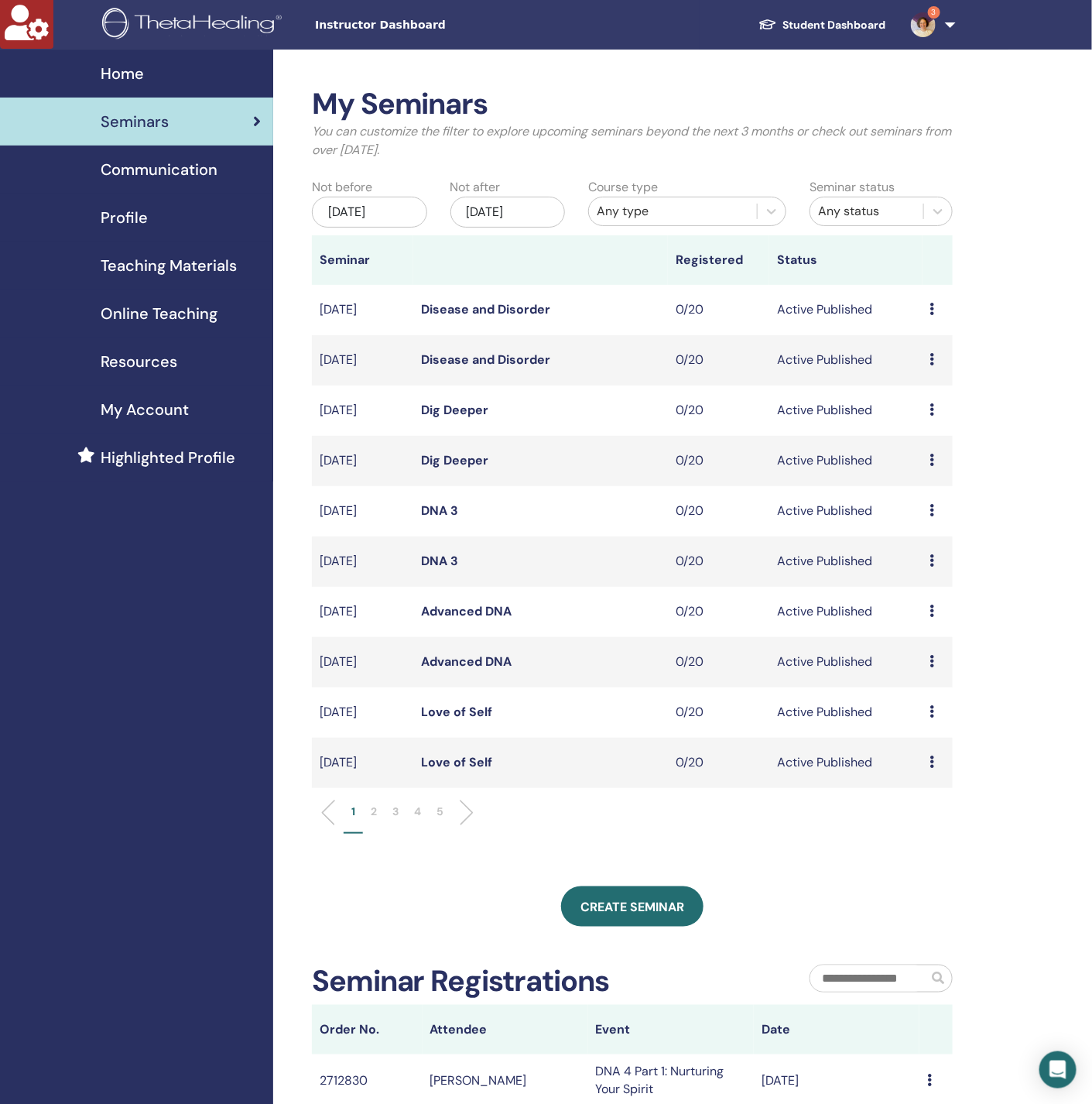
drag, startPoint x: 681, startPoint y: 230, endPoint x: 699, endPoint y: 188, distance: 45.7
click at [685, 222] on div "Course type Any type" at bounding box center [687, 206] width 222 height 57
click at [689, 202] on div "Any type" at bounding box center [673, 212] width 153 height 19
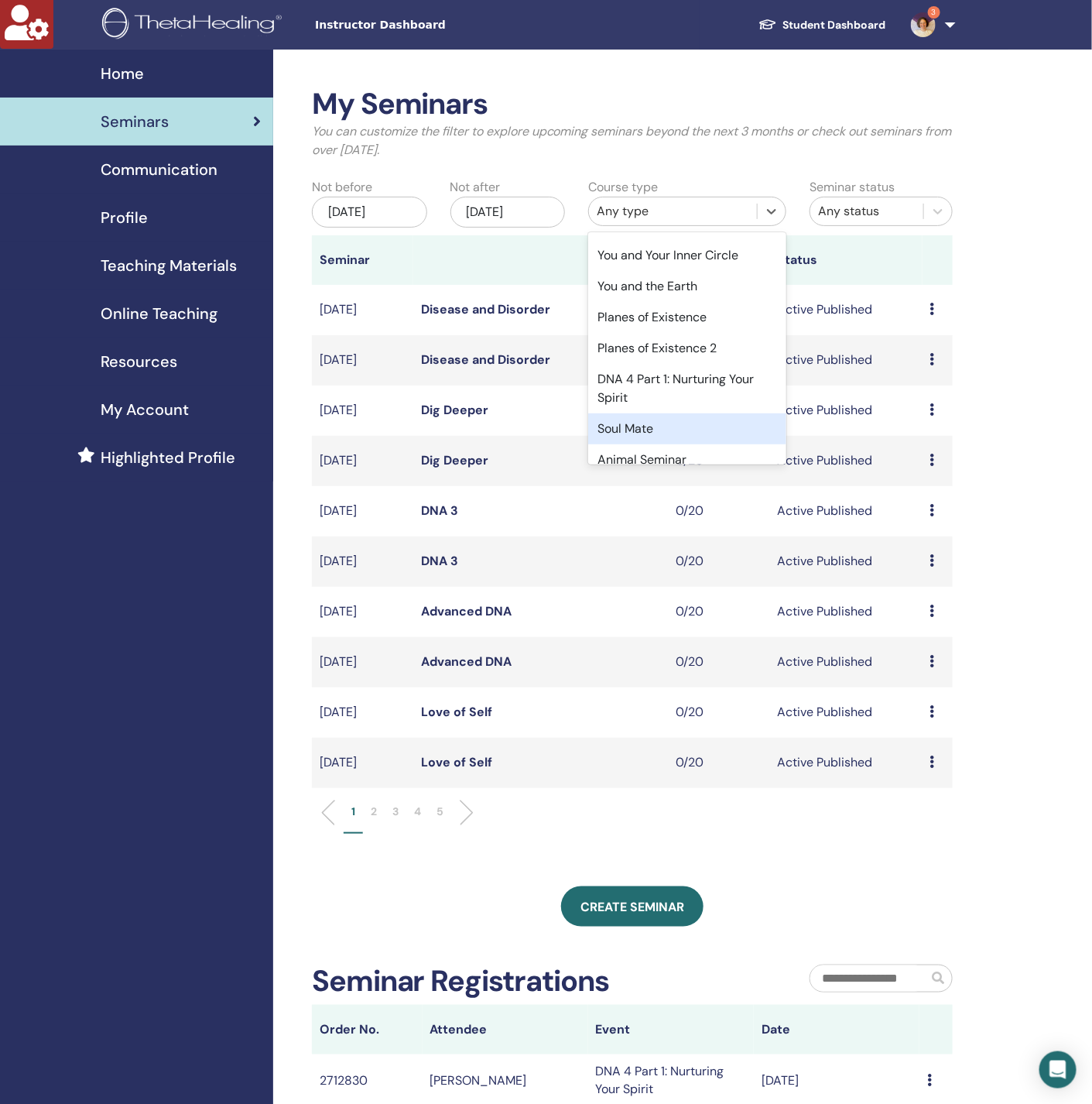
scroll to position [537, 0]
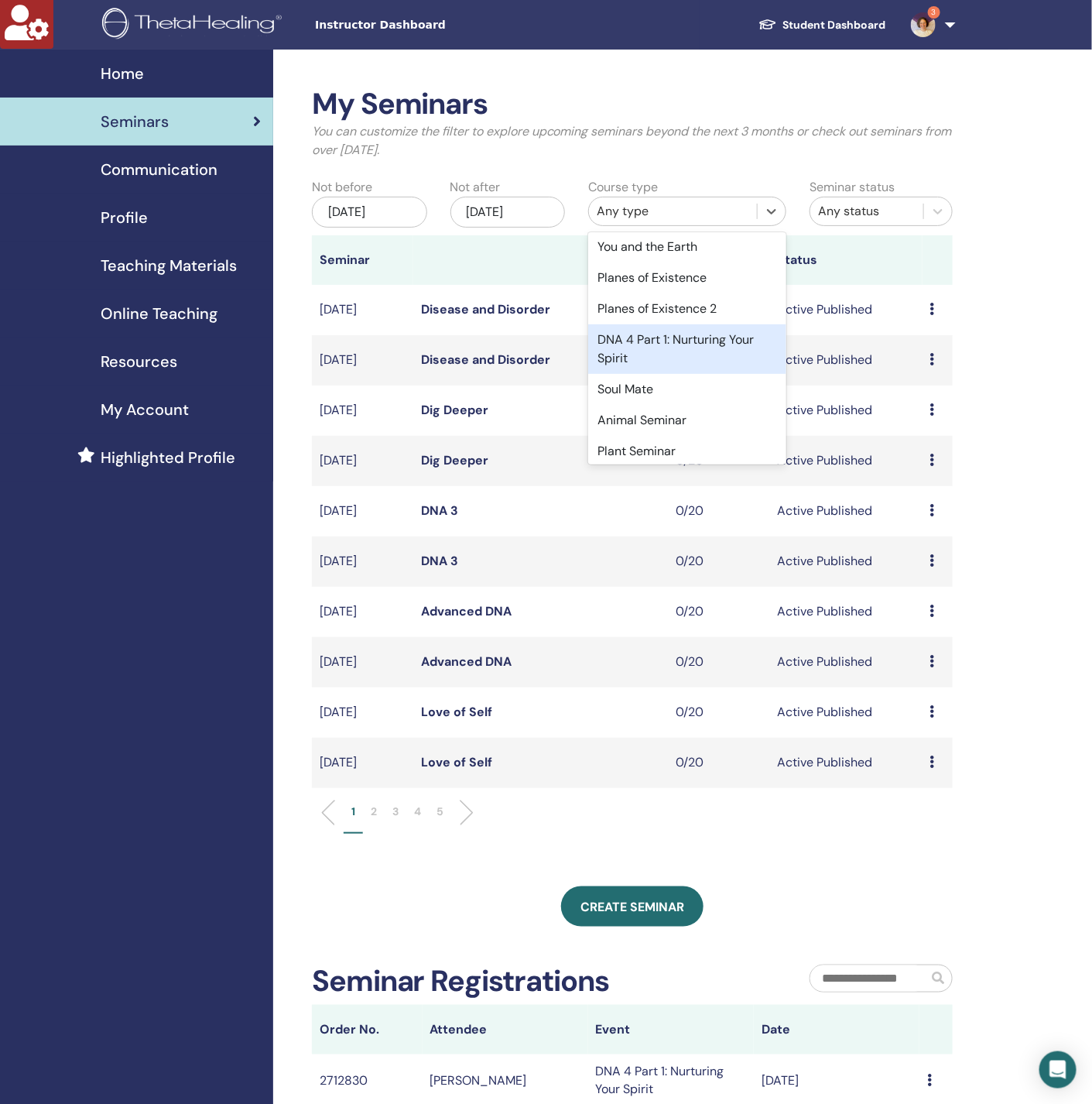
click at [695, 369] on div "DNA 4 Part 1: Nurturing Your Spirit" at bounding box center [687, 349] width 198 height 49
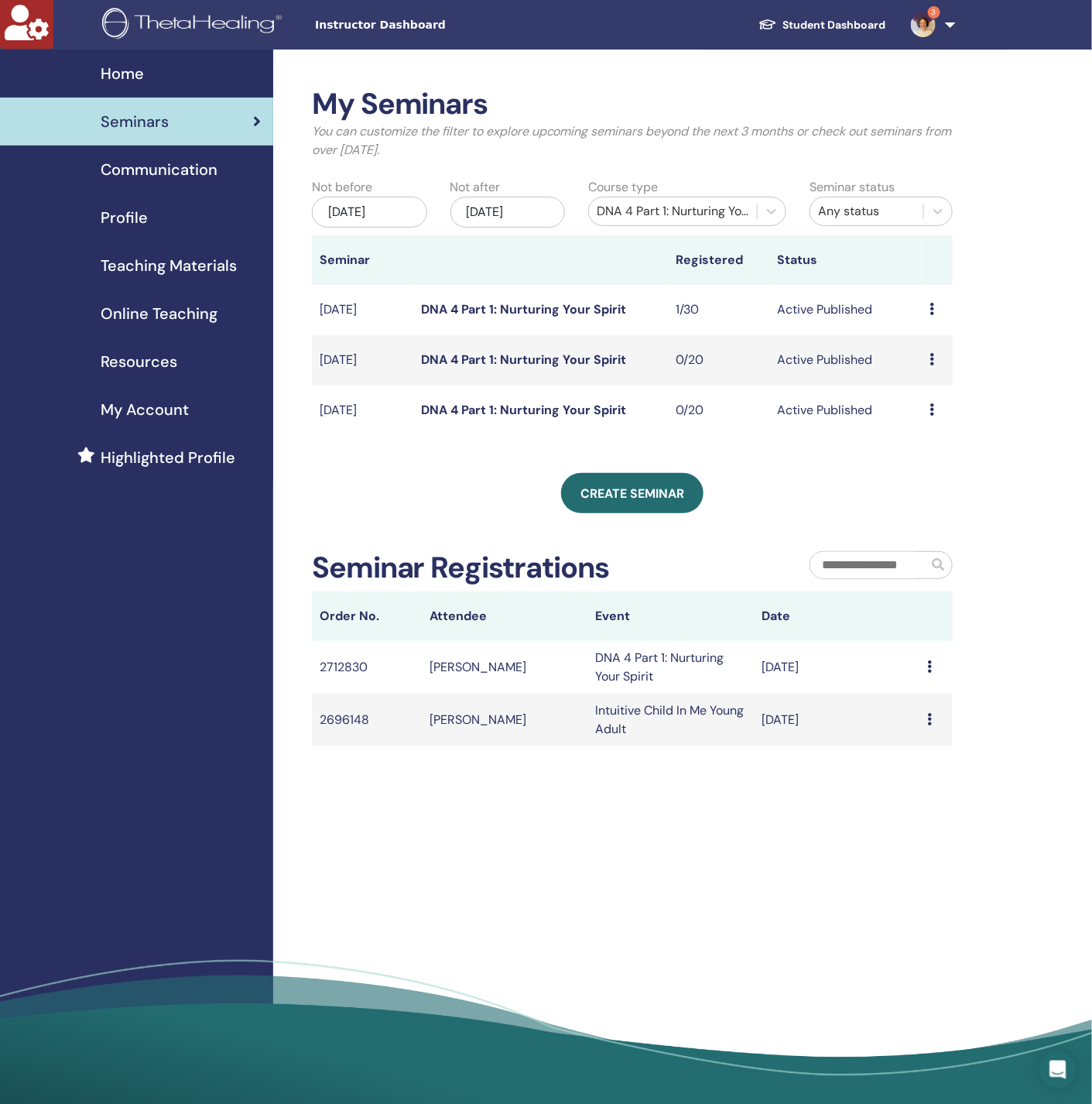
click at [513, 306] on link "DNA 4 Part 1: Nurturing Your Spirit" at bounding box center [523, 309] width 205 height 16
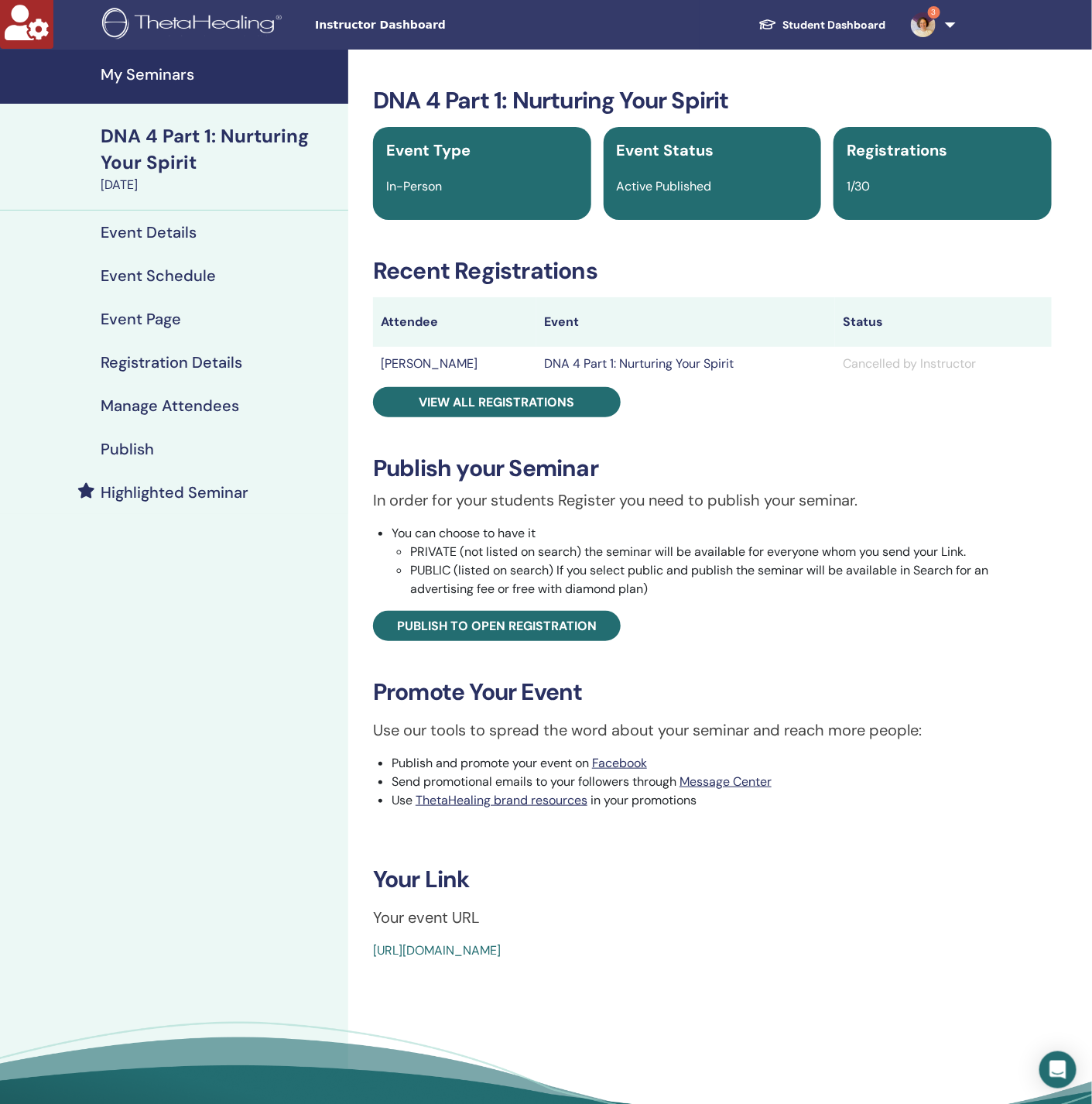
click at [172, 494] on h4 "Highlighted Seminar" at bounding box center [174, 492] width 148 height 19
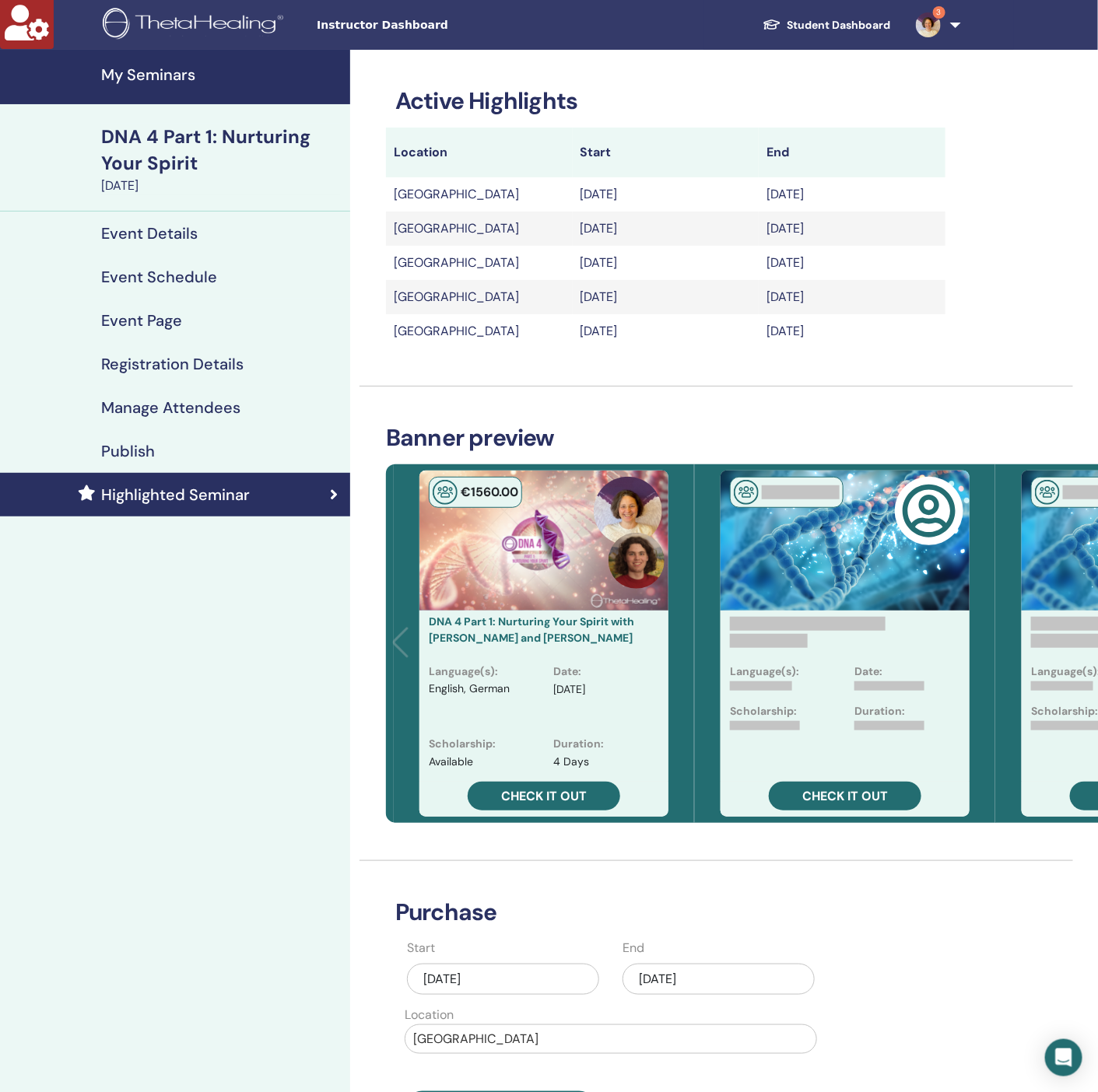
click at [166, 71] on h4 "My Seminars" at bounding box center [221, 75] width 239 height 19
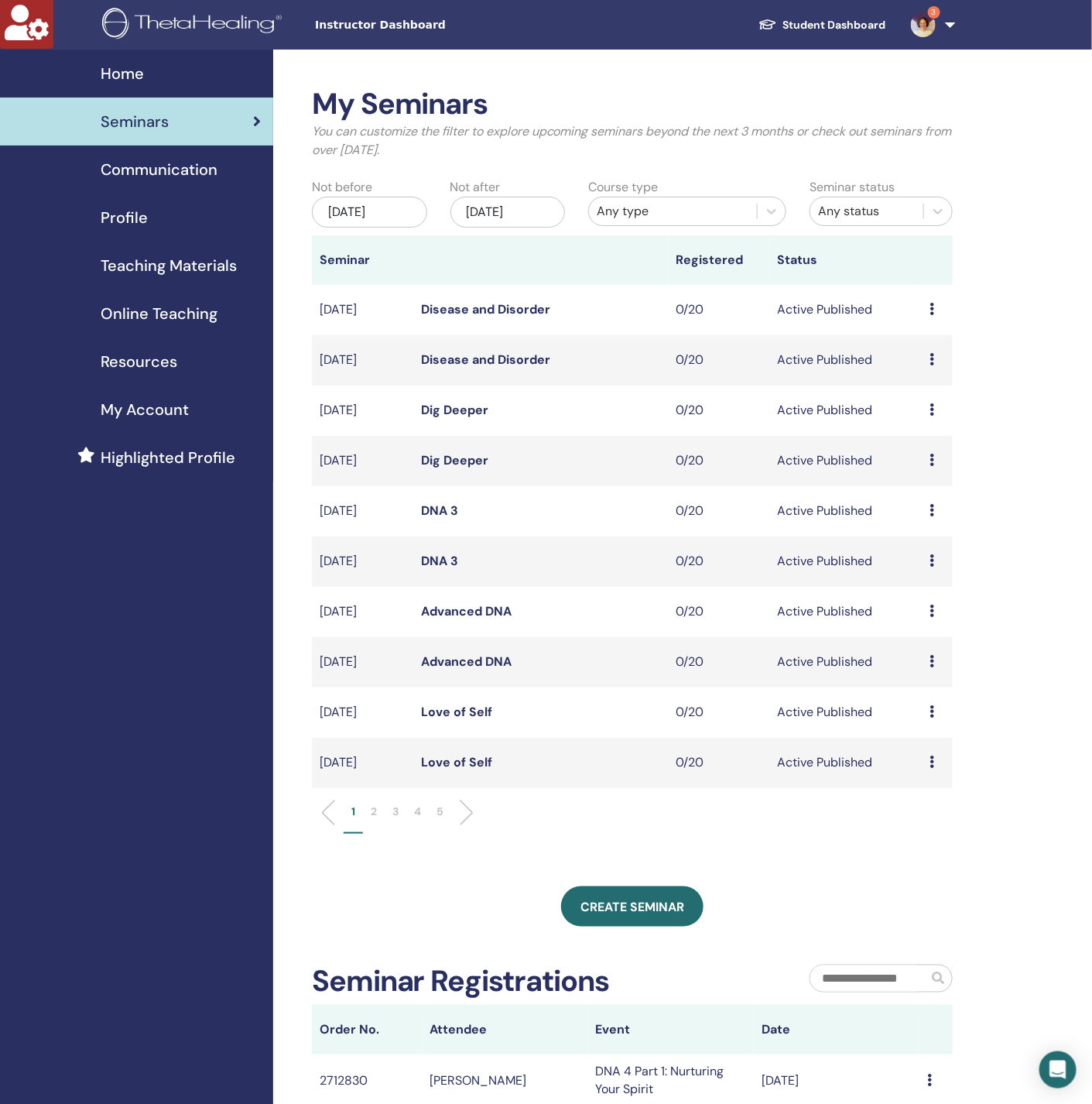
click at [364, 808] on li "2" at bounding box center [374, 818] width 22 height 31
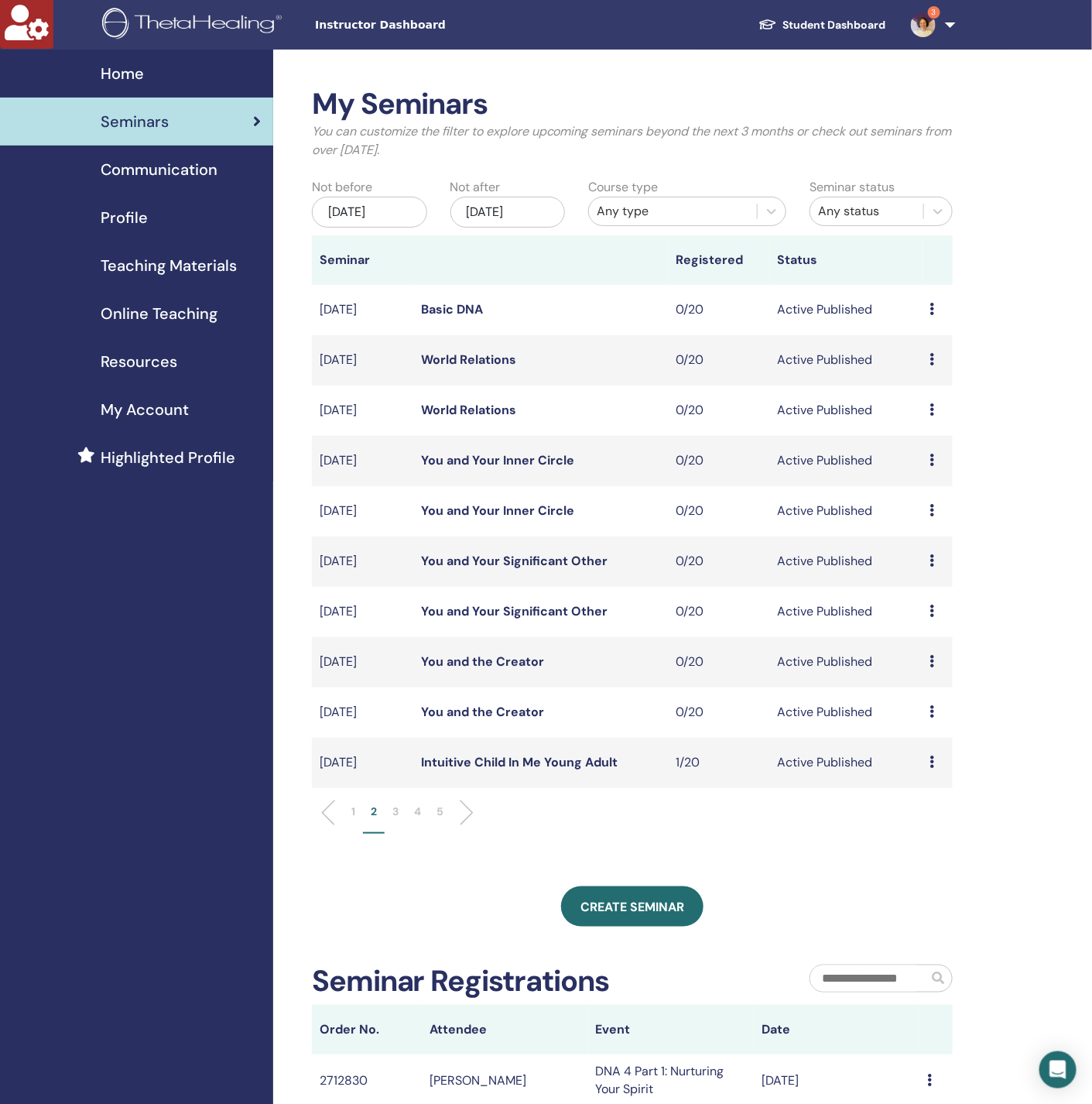
click at [390, 813] on li "3" at bounding box center [396, 818] width 22 height 31
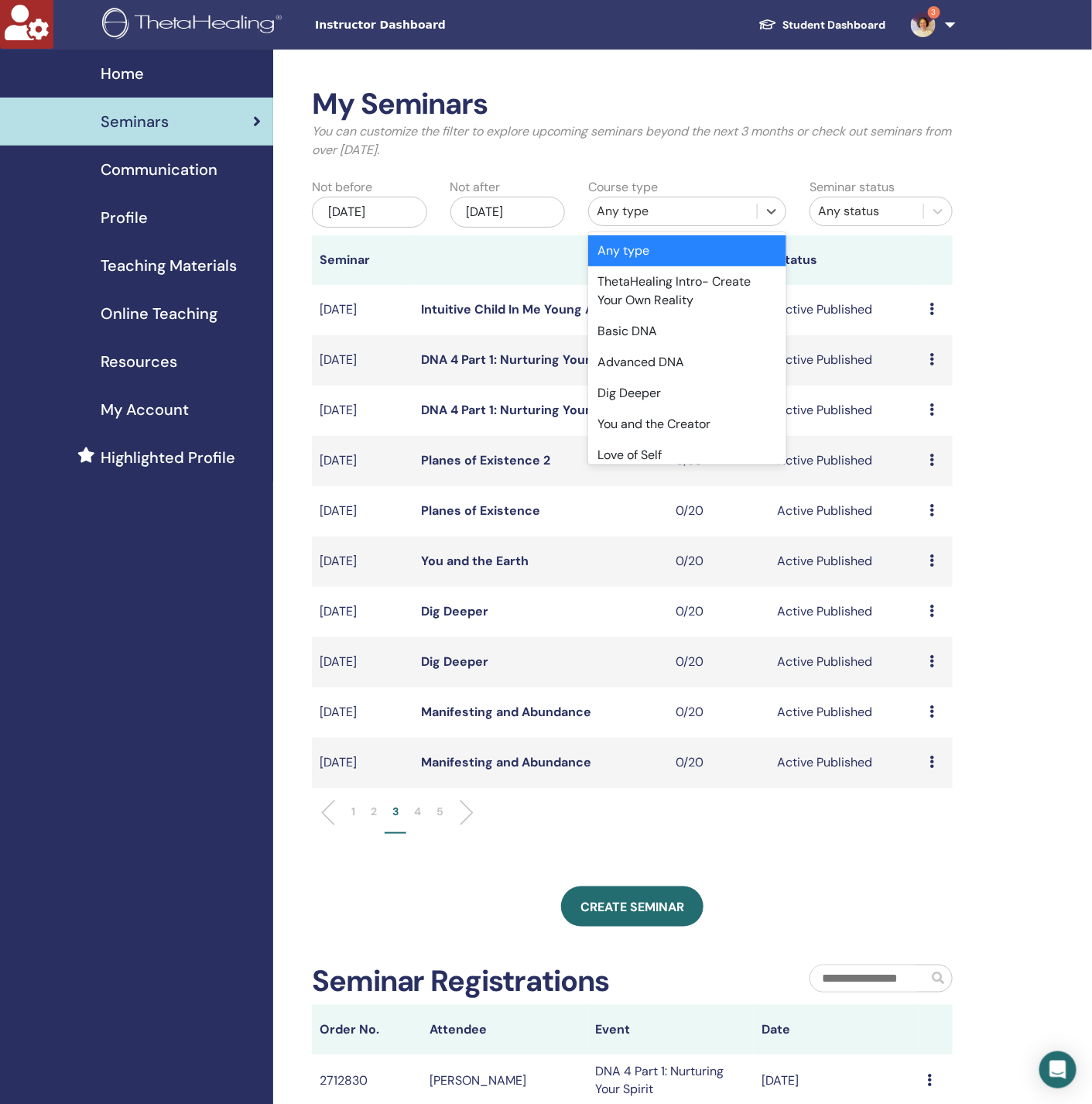
click at [641, 219] on div "Any type" at bounding box center [673, 212] width 153 height 19
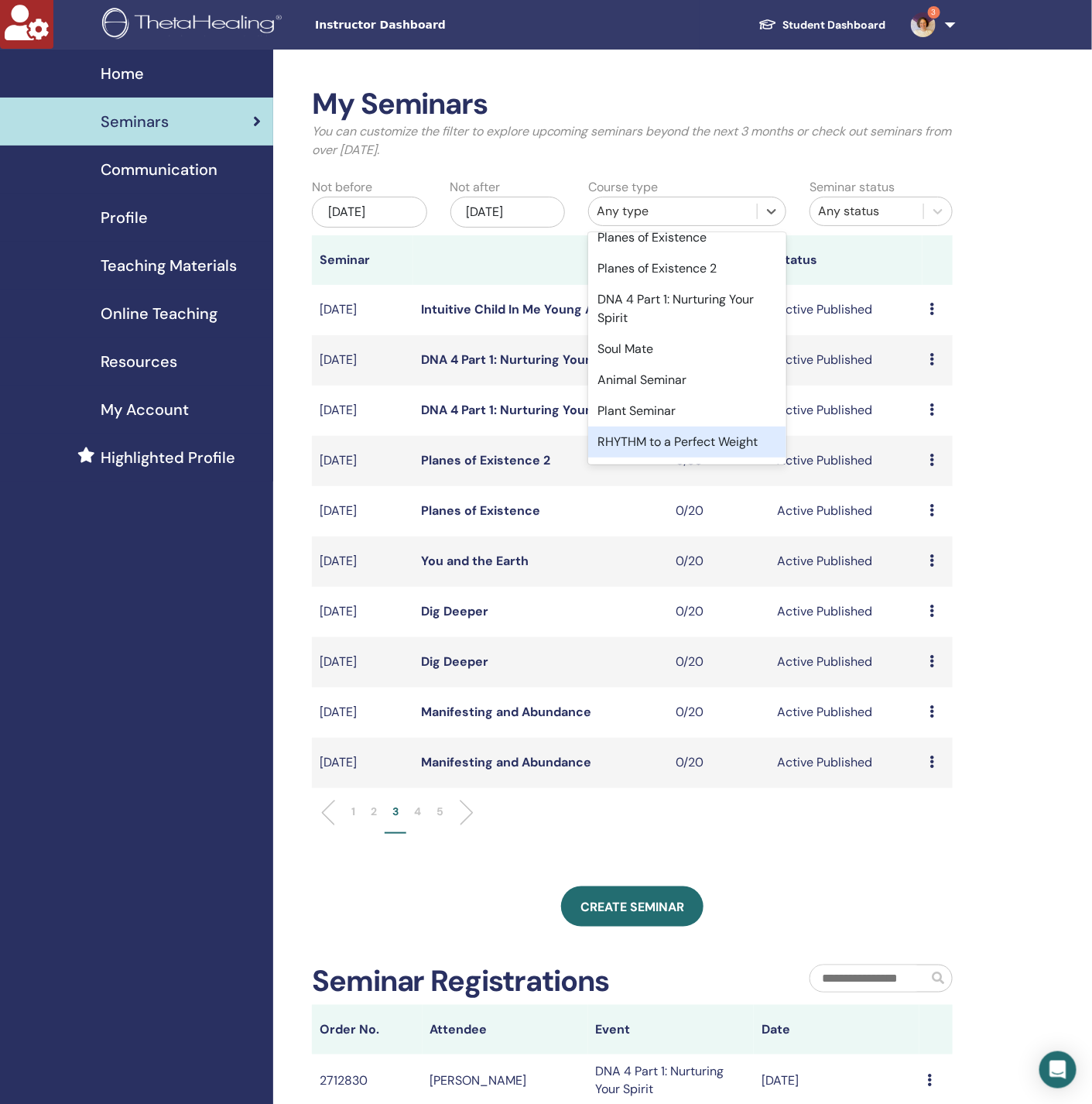
scroll to position [537, 0]
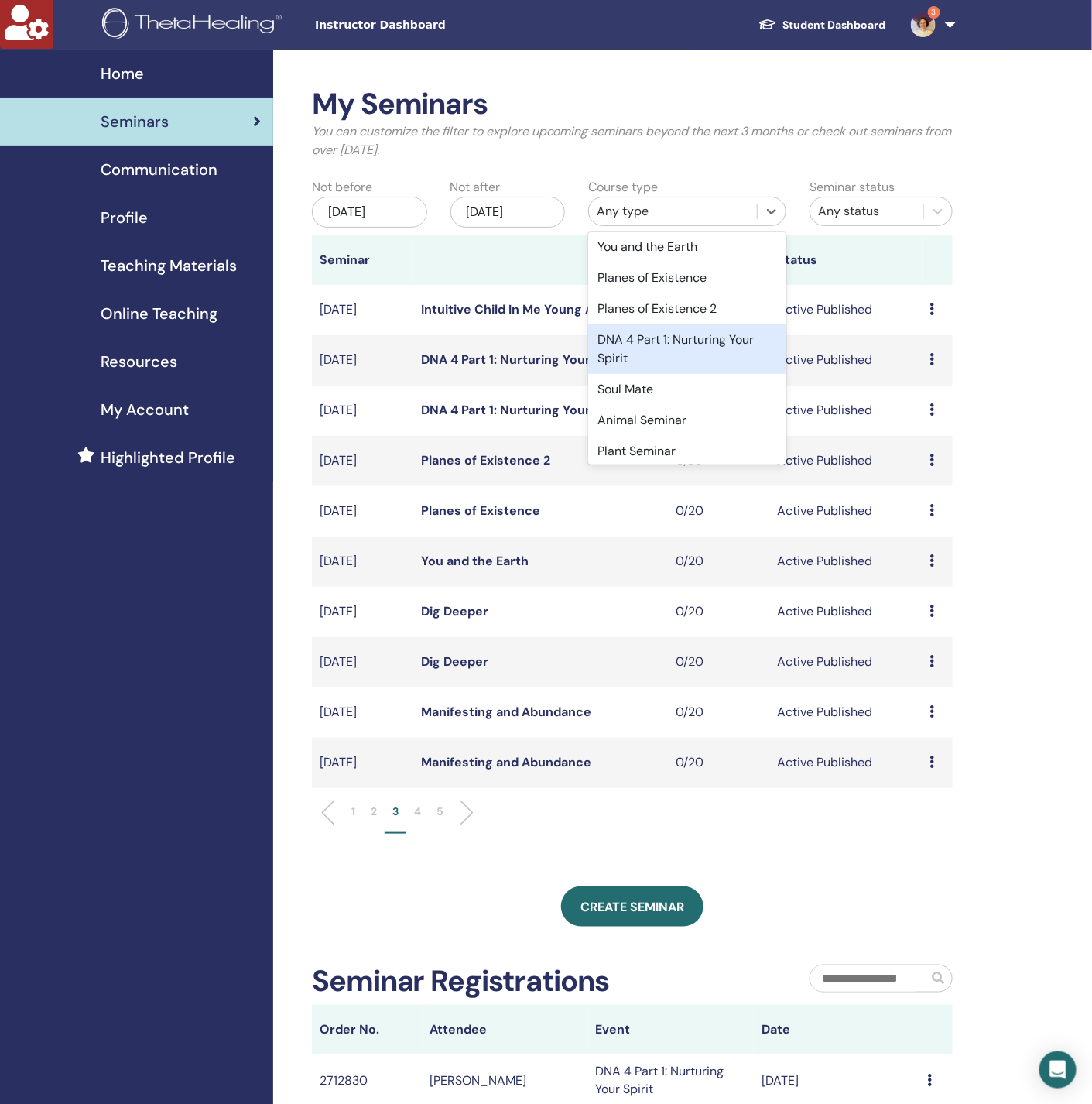
click at [645, 372] on div "DNA 4 Part 1: Nurturing Your Spirit" at bounding box center [687, 349] width 198 height 49
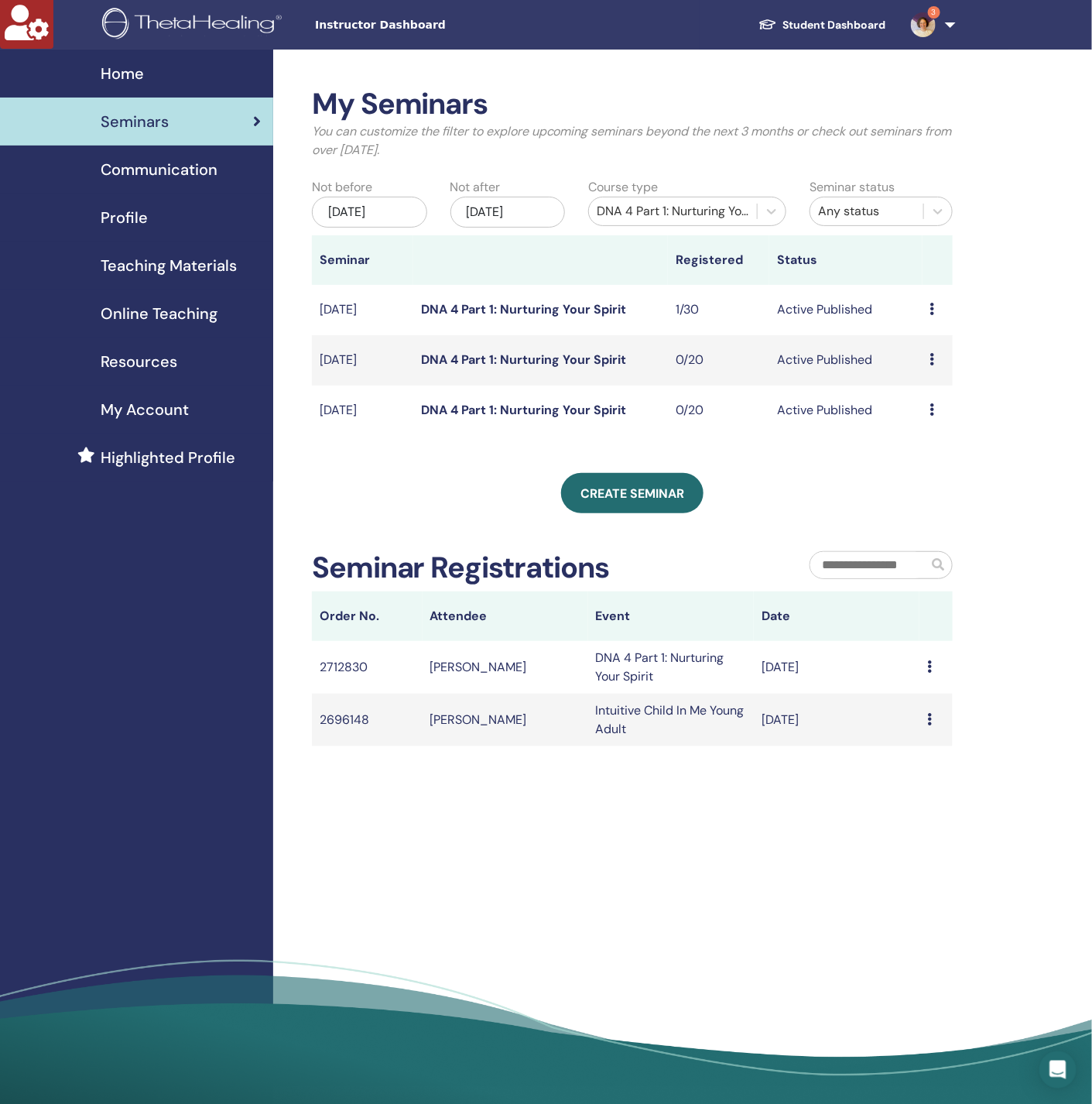
click at [450, 313] on link "DNA 4 Part 1: Nurturing Your Spirit" at bounding box center [523, 309] width 205 height 16
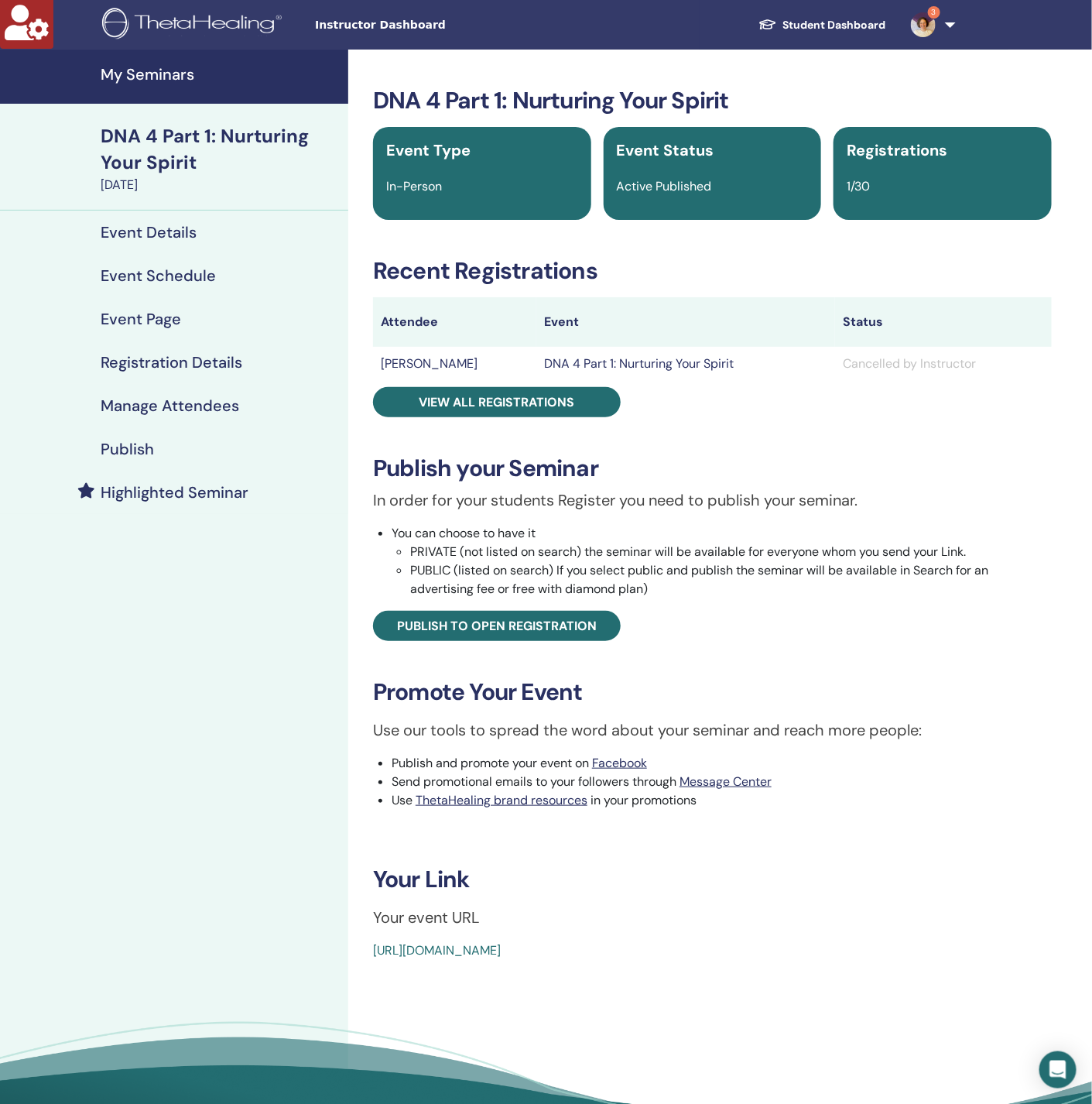
click at [196, 460] on link "Publish" at bounding box center [174, 448] width 348 height 43
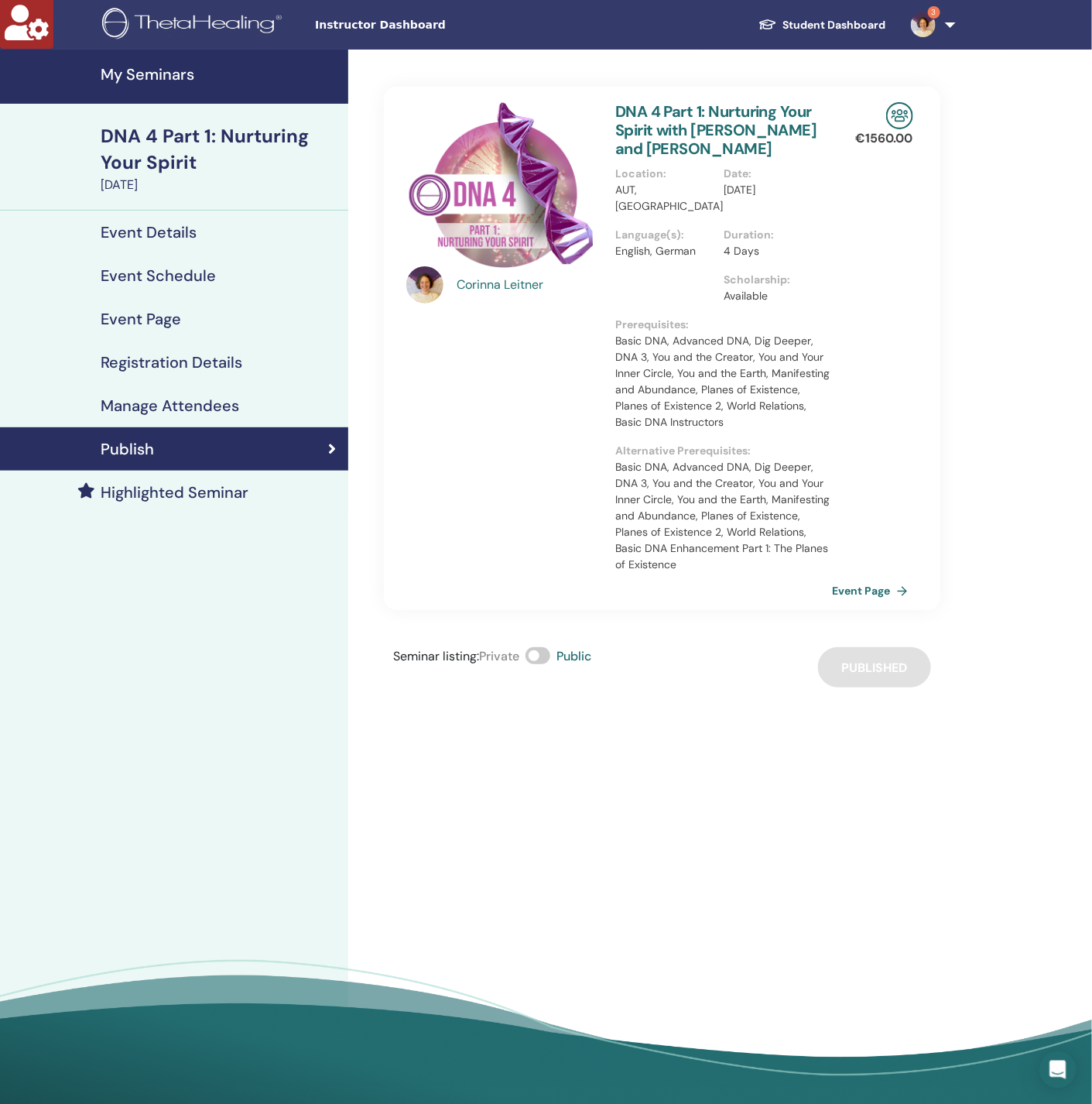
click at [176, 497] on h4 "Highlighted Seminar" at bounding box center [174, 492] width 148 height 19
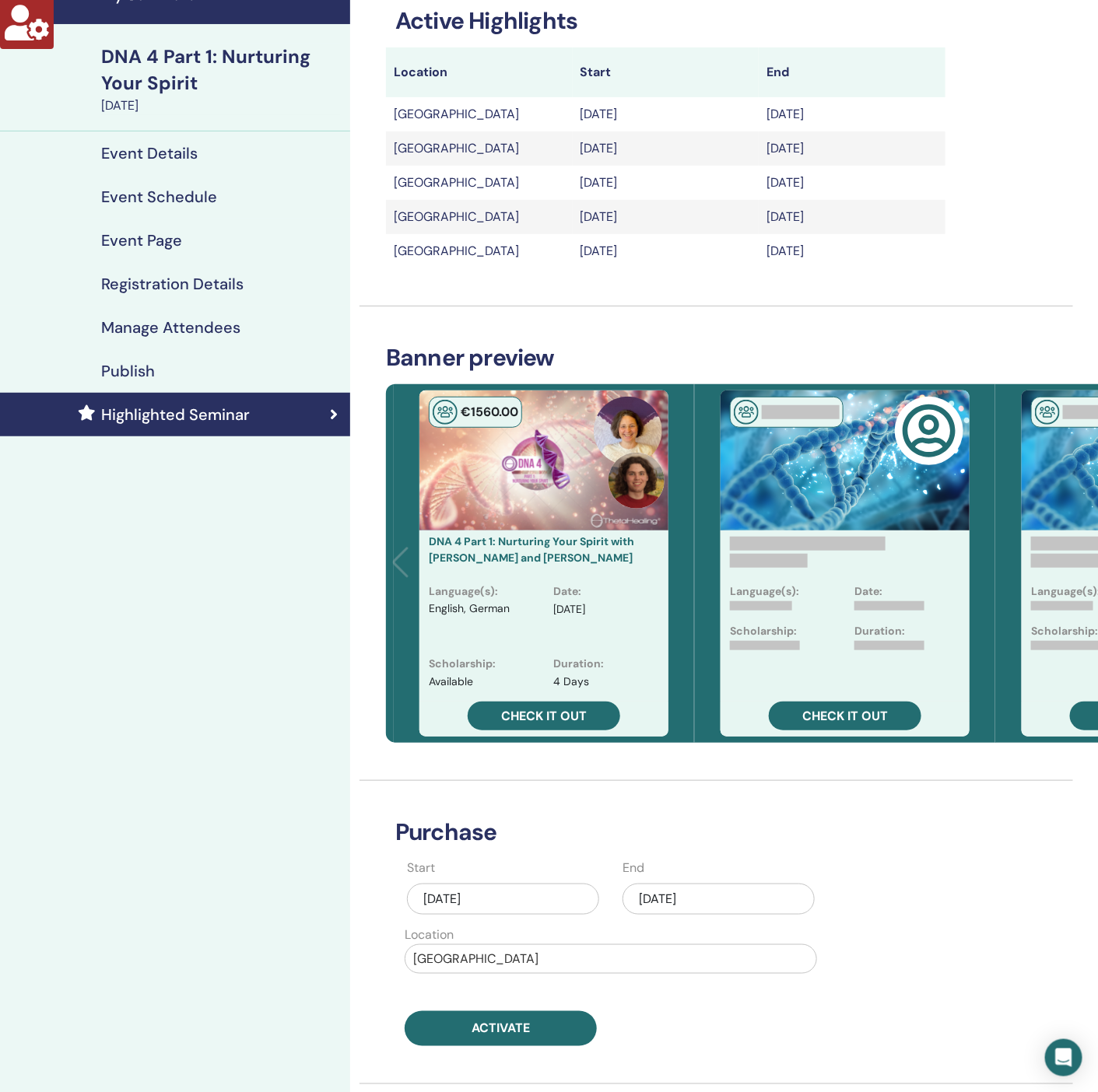
scroll to position [233, 0]
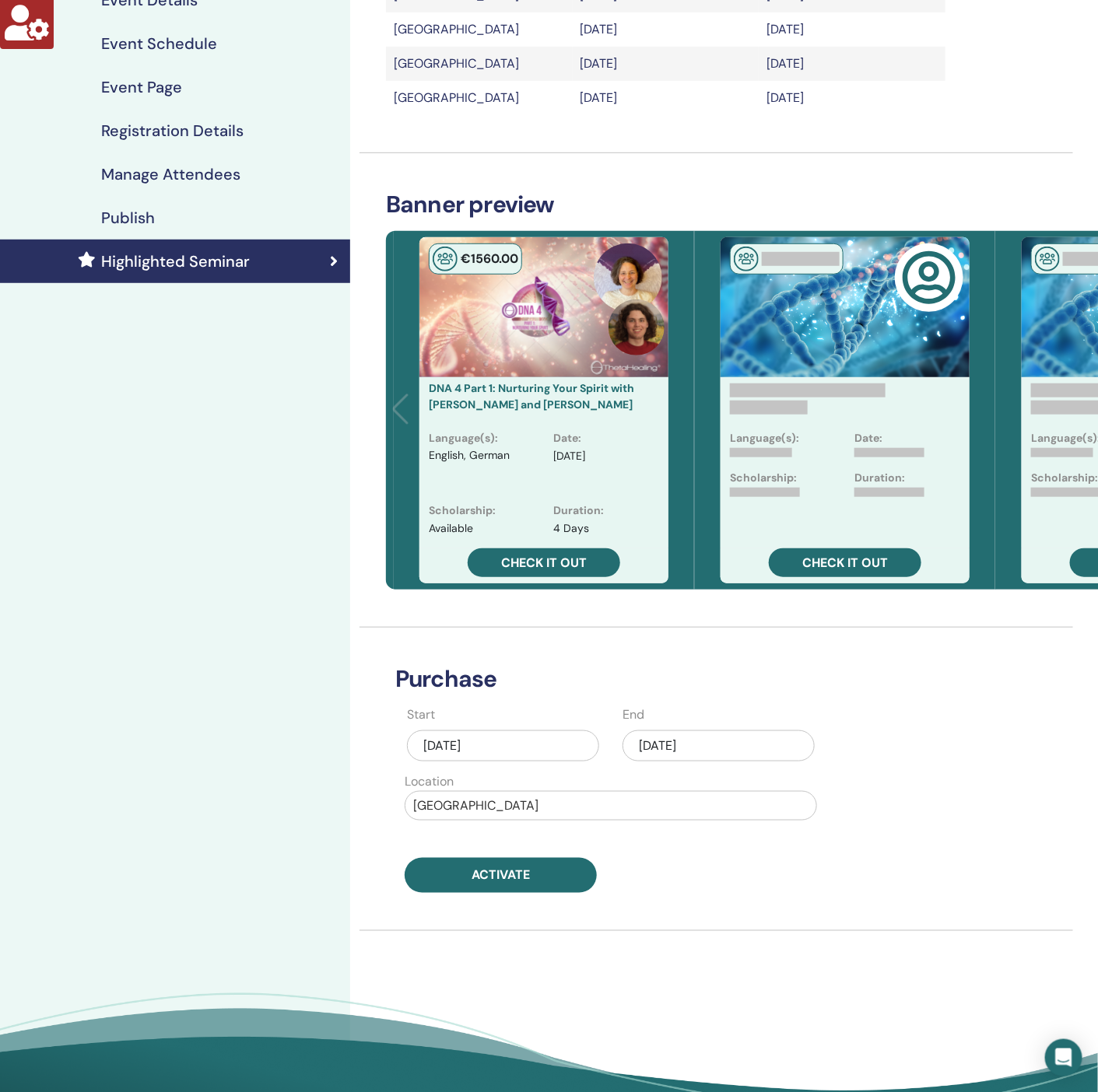
click at [533, 746] on div "[DATE]" at bounding box center [503, 746] width 192 height 31
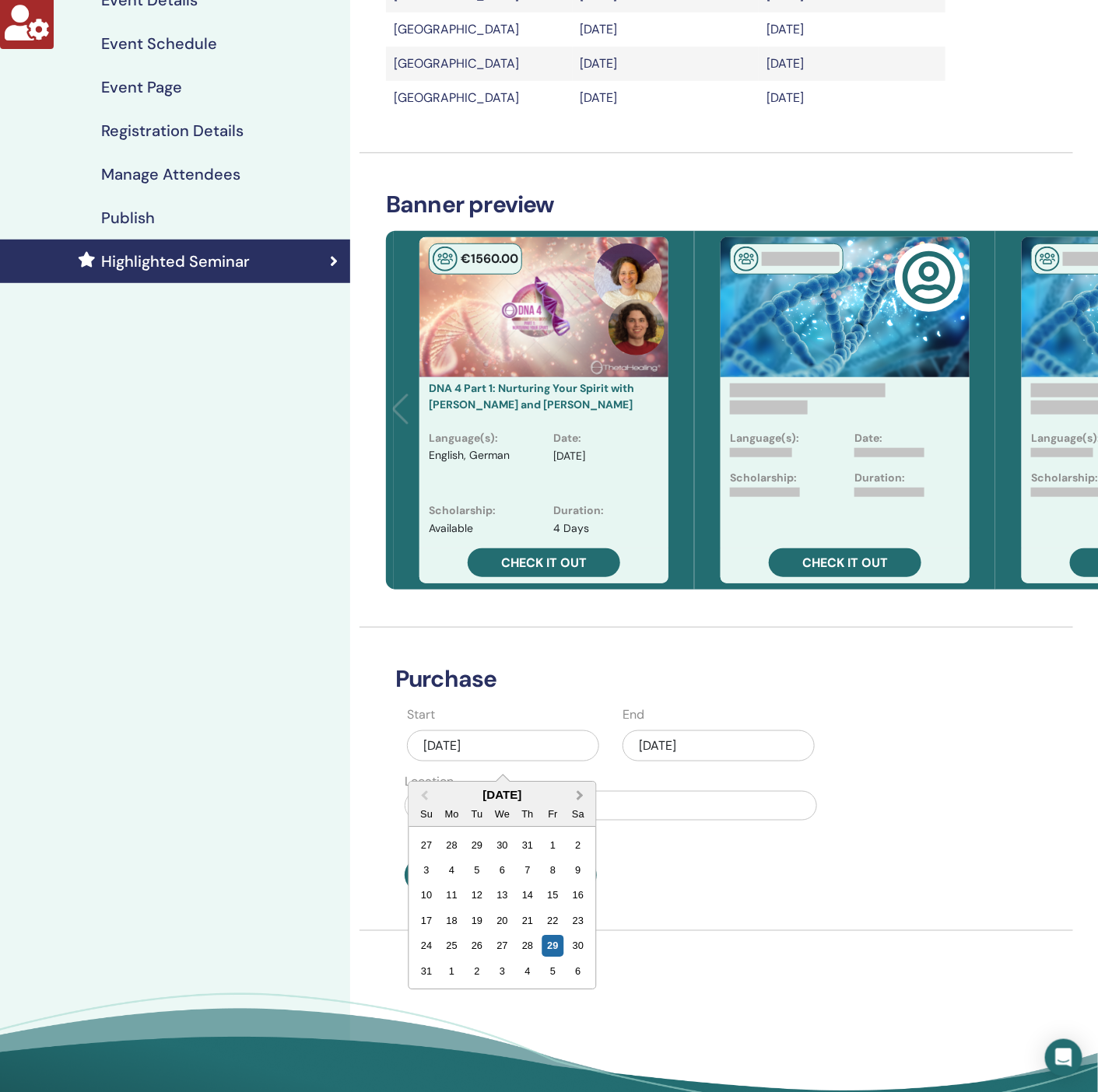
click at [581, 798] on span "Next Month" at bounding box center [581, 795] width 0 height 17
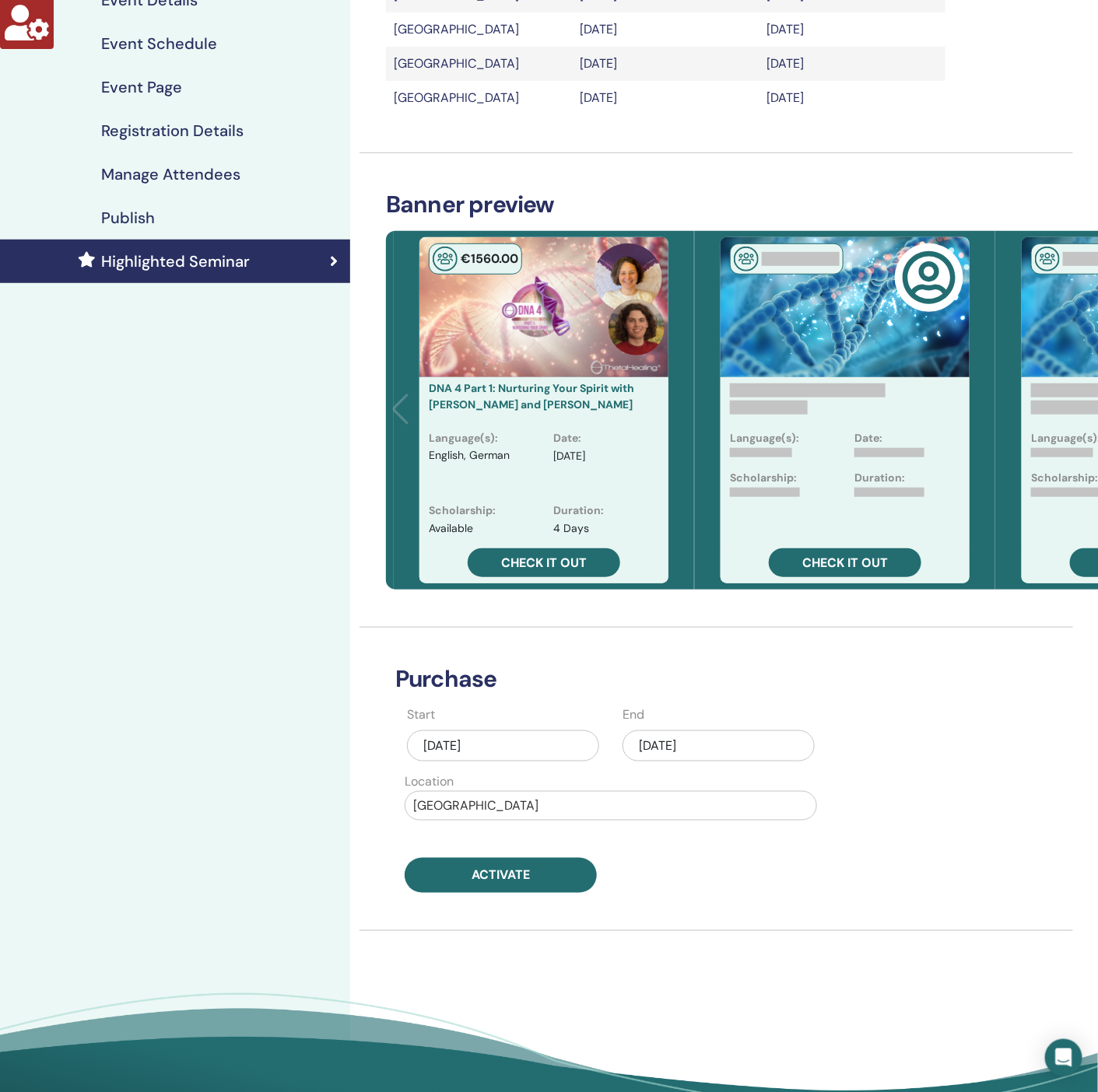
click at [742, 868] on div "Activate" at bounding box center [610, 875] width 431 height 35
